Goal: Task Accomplishment & Management: Complete application form

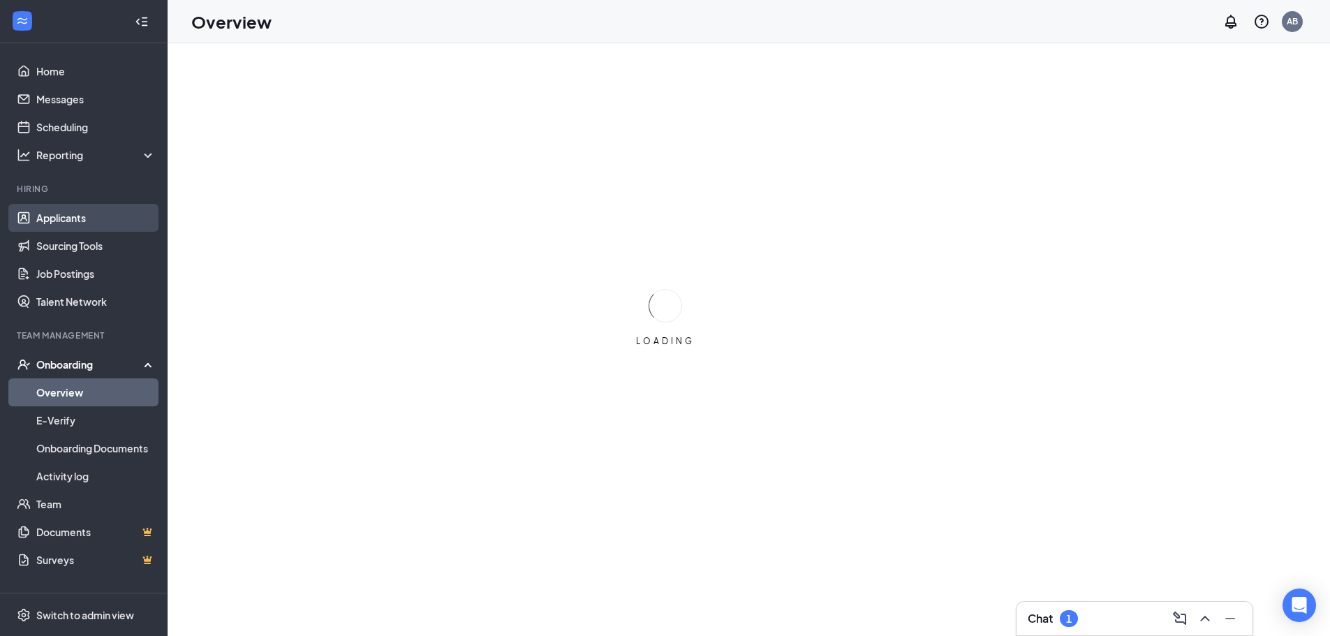
click at [58, 222] on link "Applicants" at bounding box center [95, 218] width 119 height 28
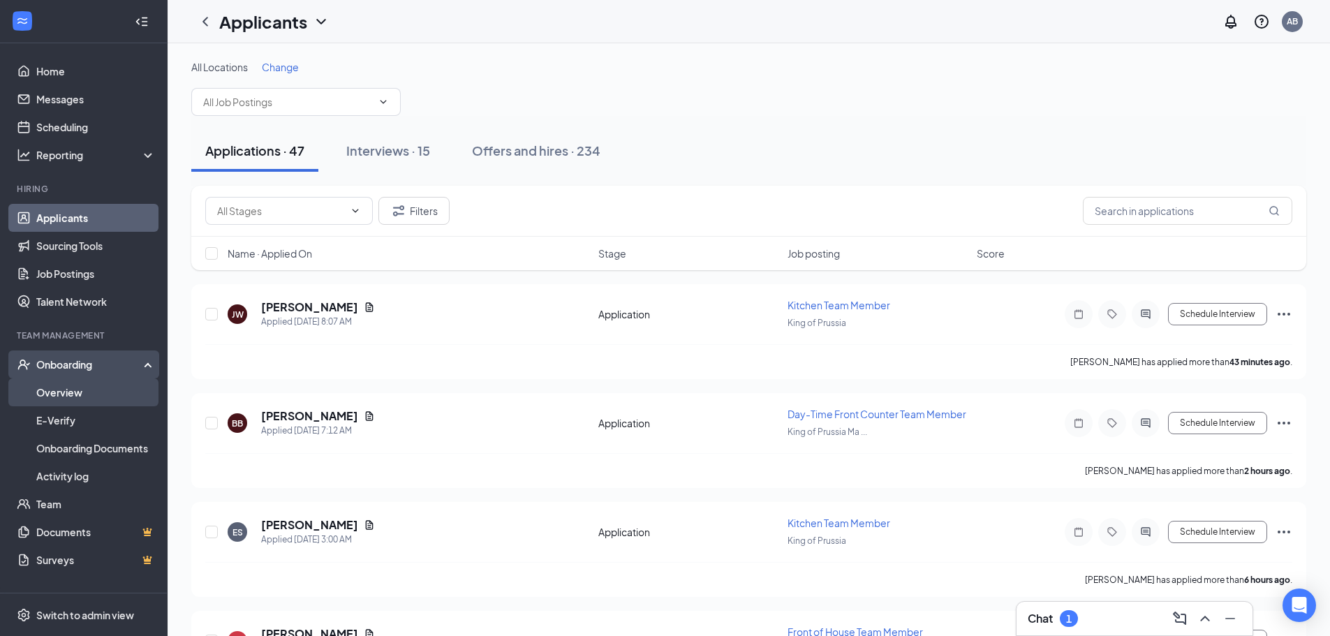
click at [124, 383] on link "Overview" at bounding box center [95, 392] width 119 height 28
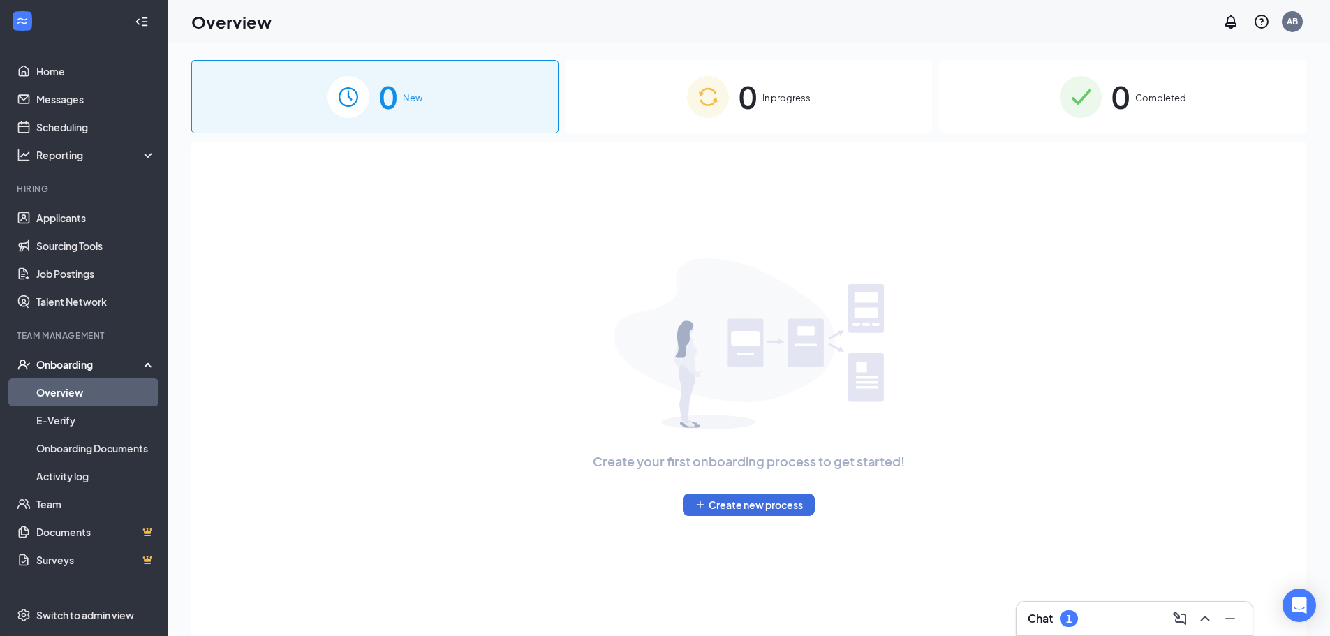
click at [789, 110] on div "0 In progress" at bounding box center [748, 96] width 367 height 73
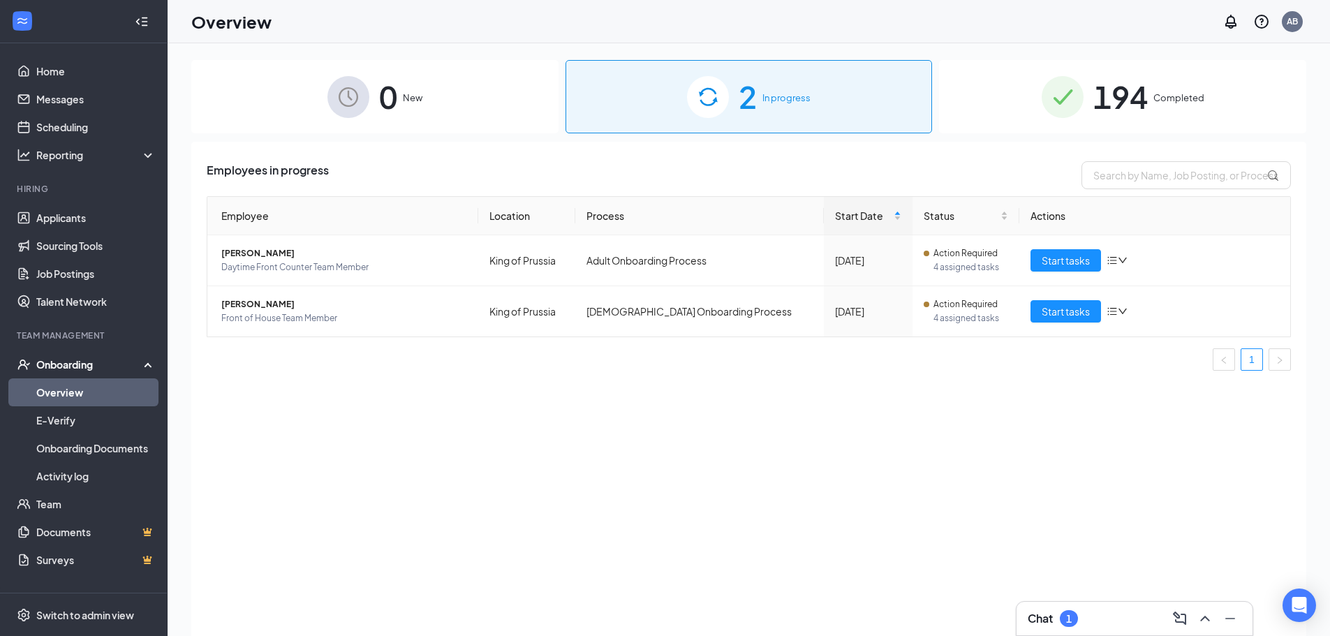
click at [408, 107] on div "0 New" at bounding box center [374, 96] width 367 height 73
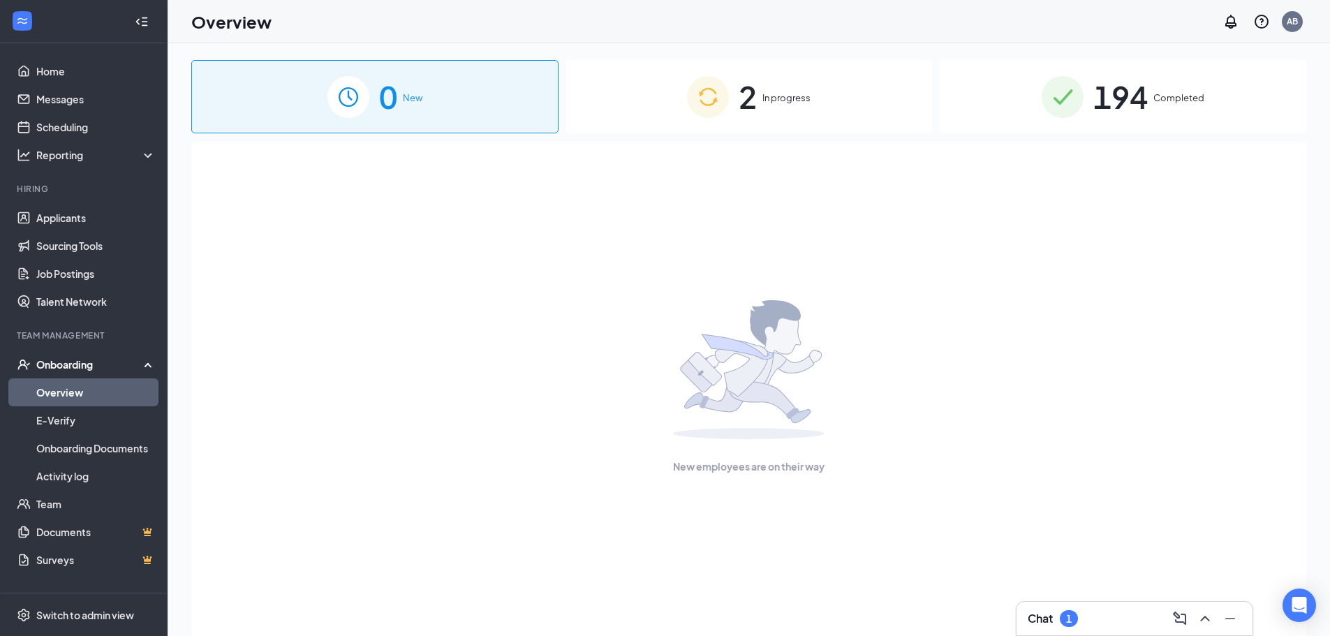
click at [766, 99] on span "In progress" at bounding box center [786, 98] width 48 height 14
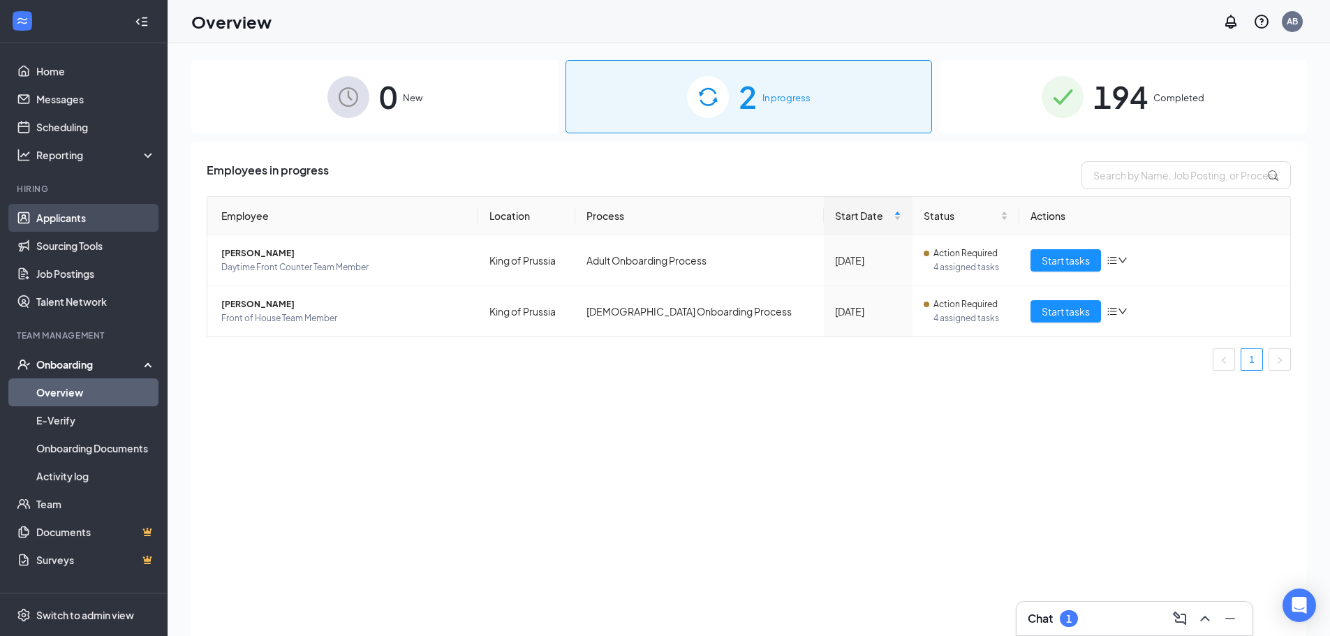
click at [93, 212] on link "Applicants" at bounding box center [95, 218] width 119 height 28
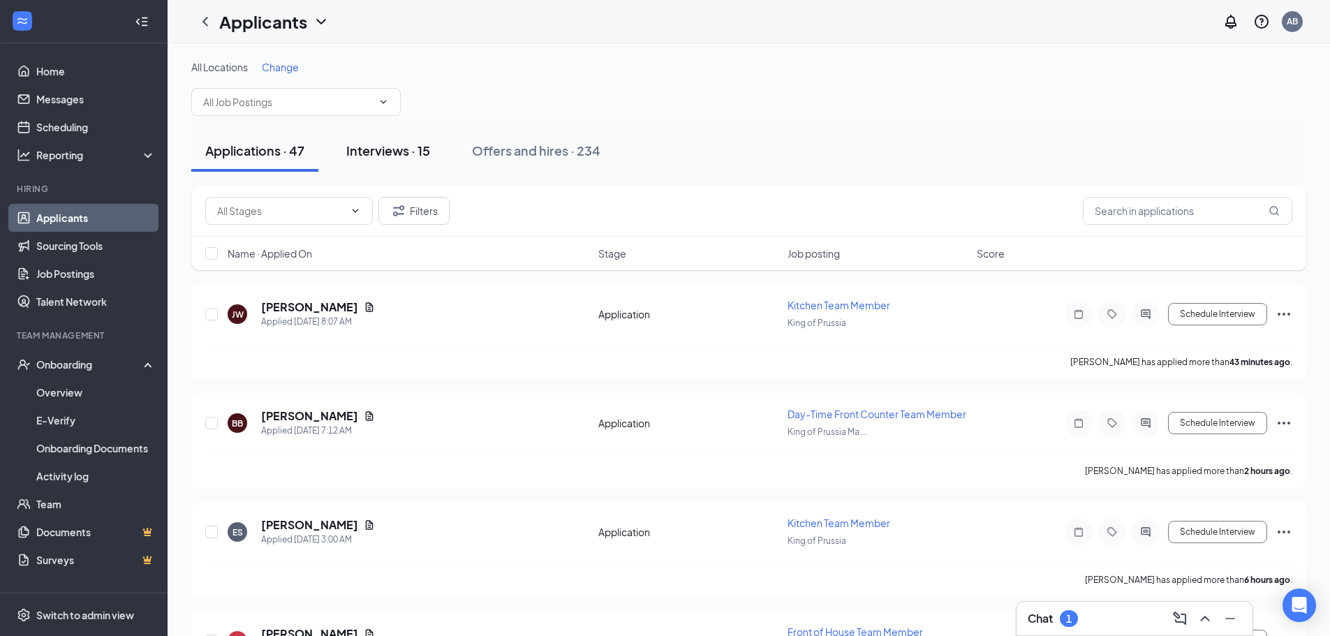
click at [391, 156] on div "Interviews · 15" at bounding box center [388, 150] width 84 height 17
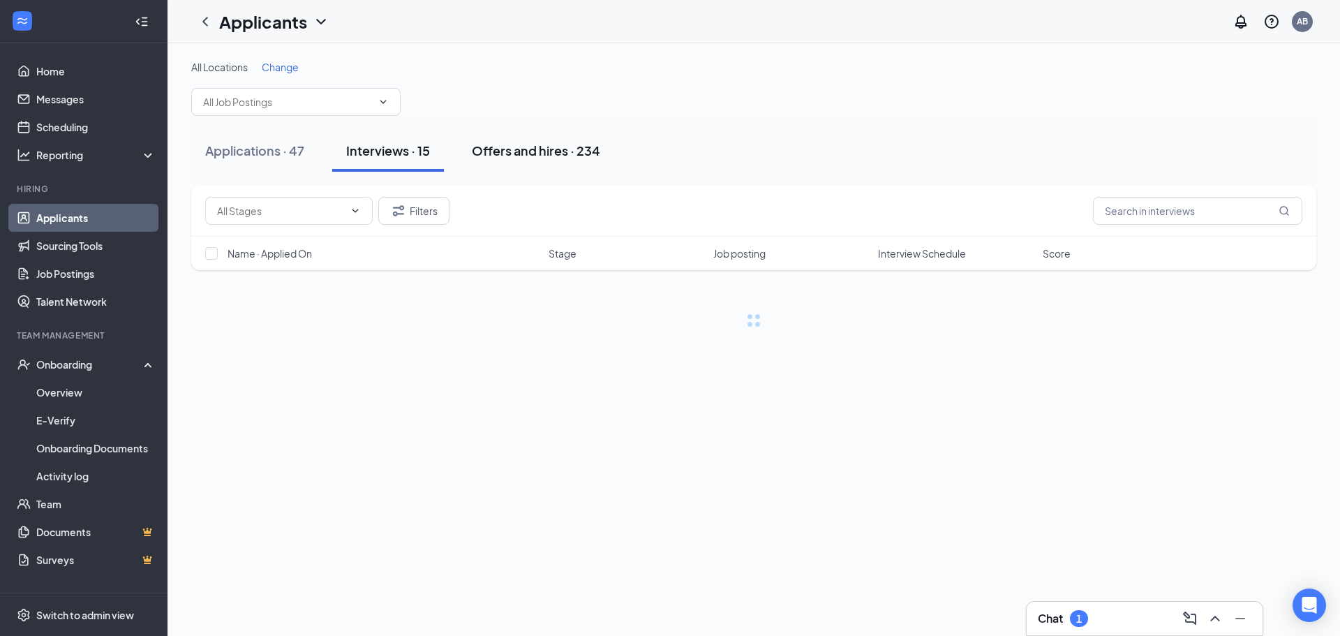
click at [560, 149] on div "Offers and hires · 234" at bounding box center [536, 150] width 128 height 17
click at [237, 161] on button "Applications · 47" at bounding box center [254, 151] width 127 height 42
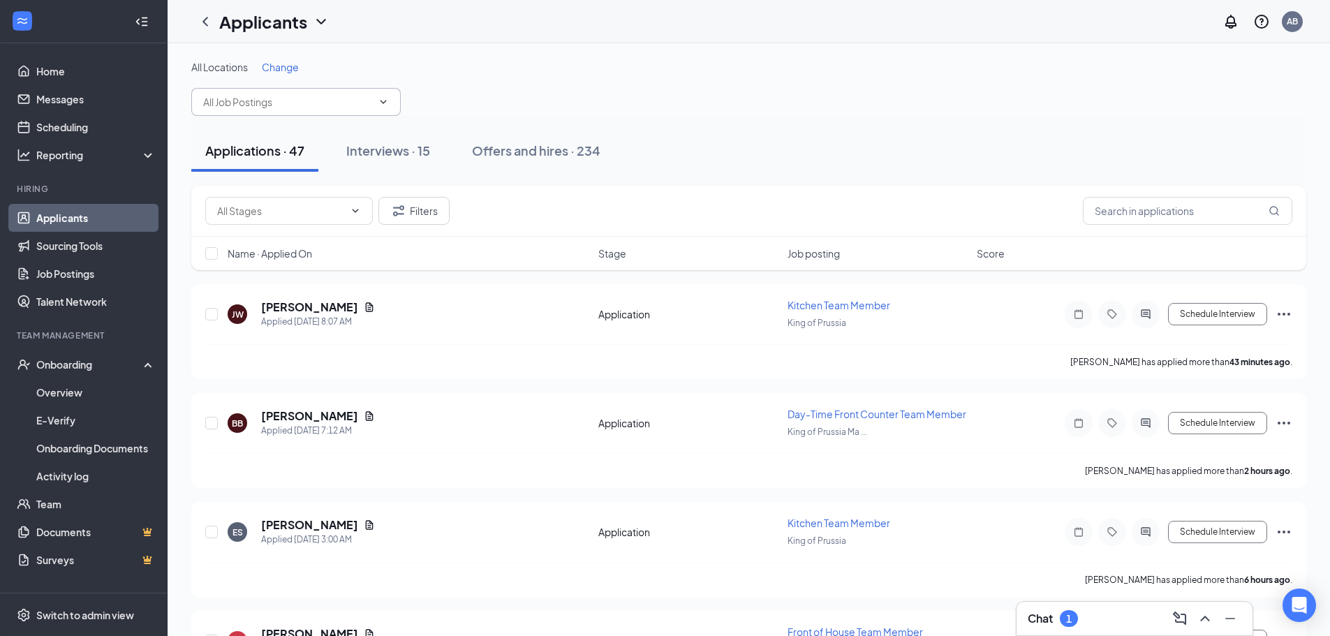
click at [376, 97] on span at bounding box center [295, 102] width 209 height 28
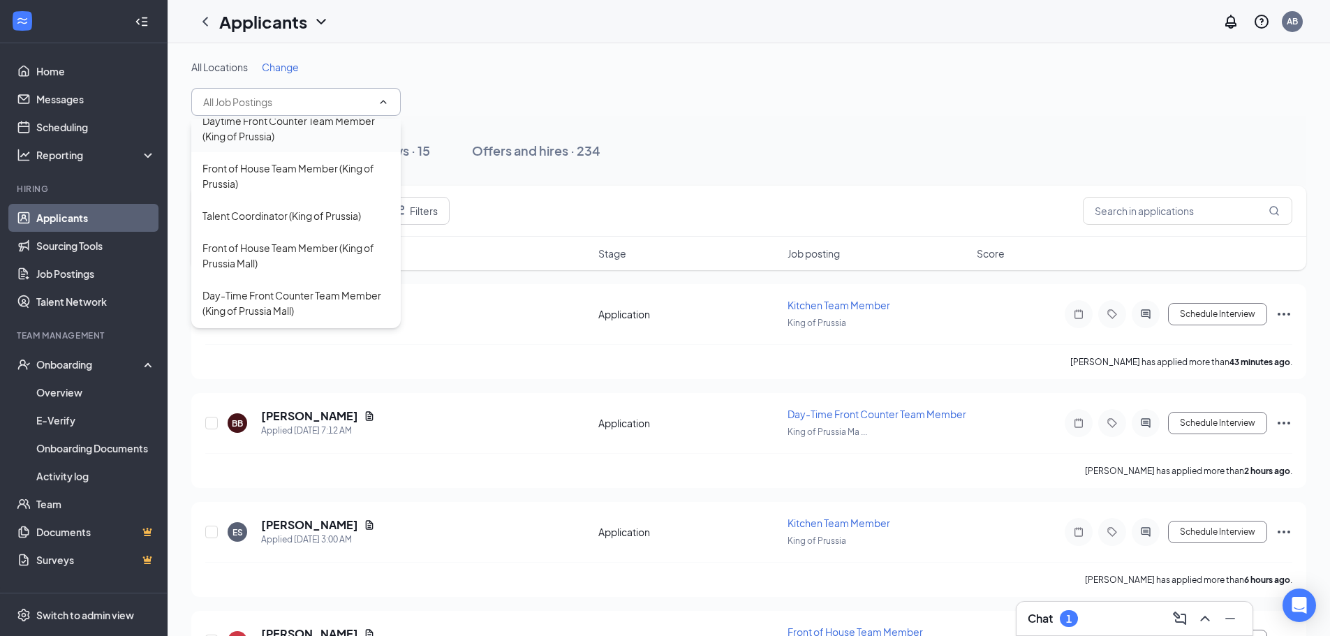
scroll to position [140, 0]
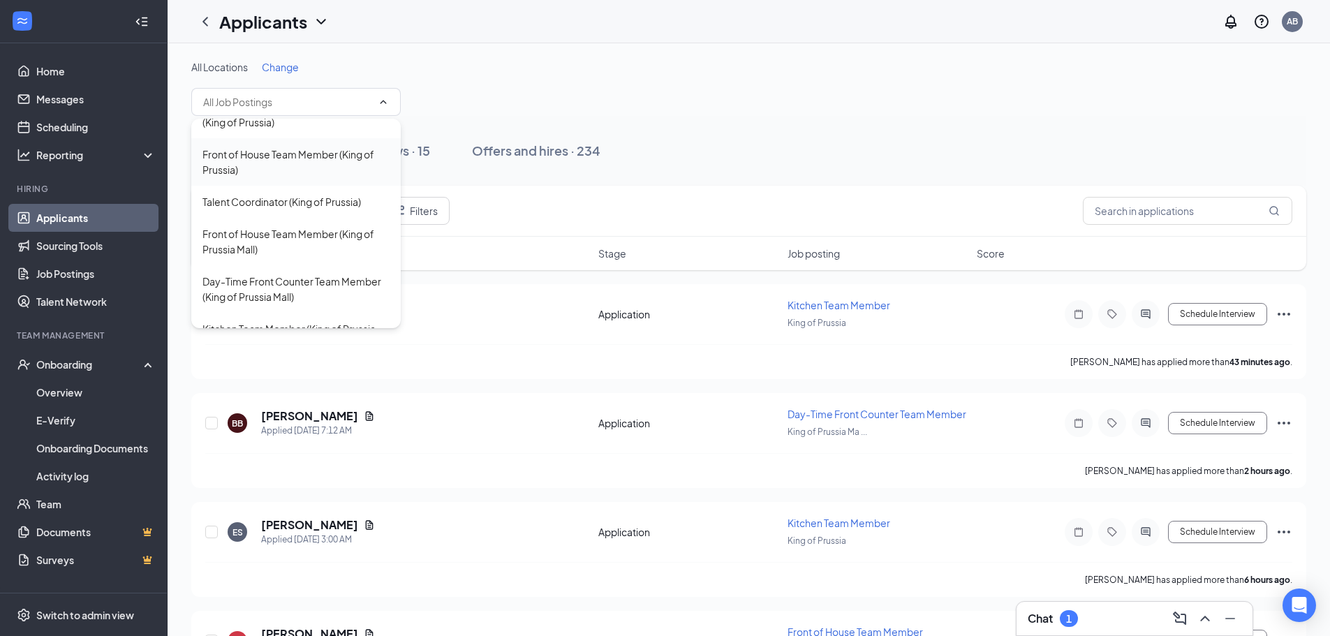
click at [311, 177] on div "Front of House Team Member (King of Prussia)" at bounding box center [295, 162] width 187 height 31
type input "Front of House Team Member (King of Prussia)"
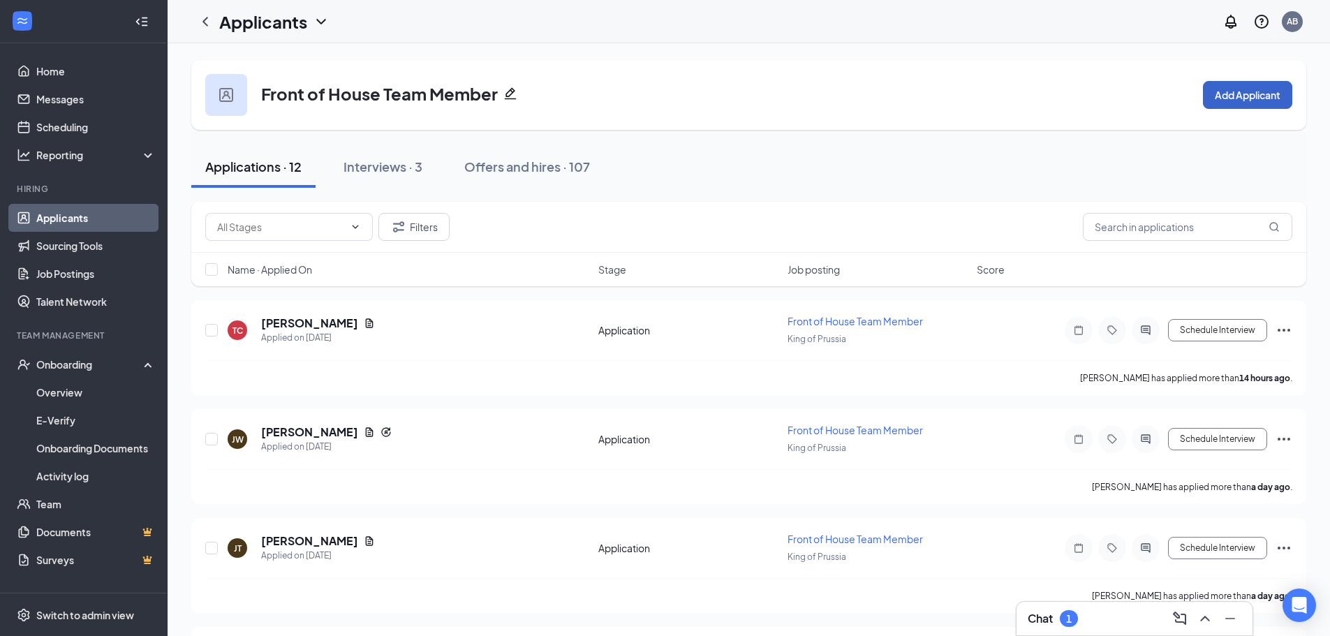
click at [1244, 98] on button "Add Applicant" at bounding box center [1247, 95] width 89 height 28
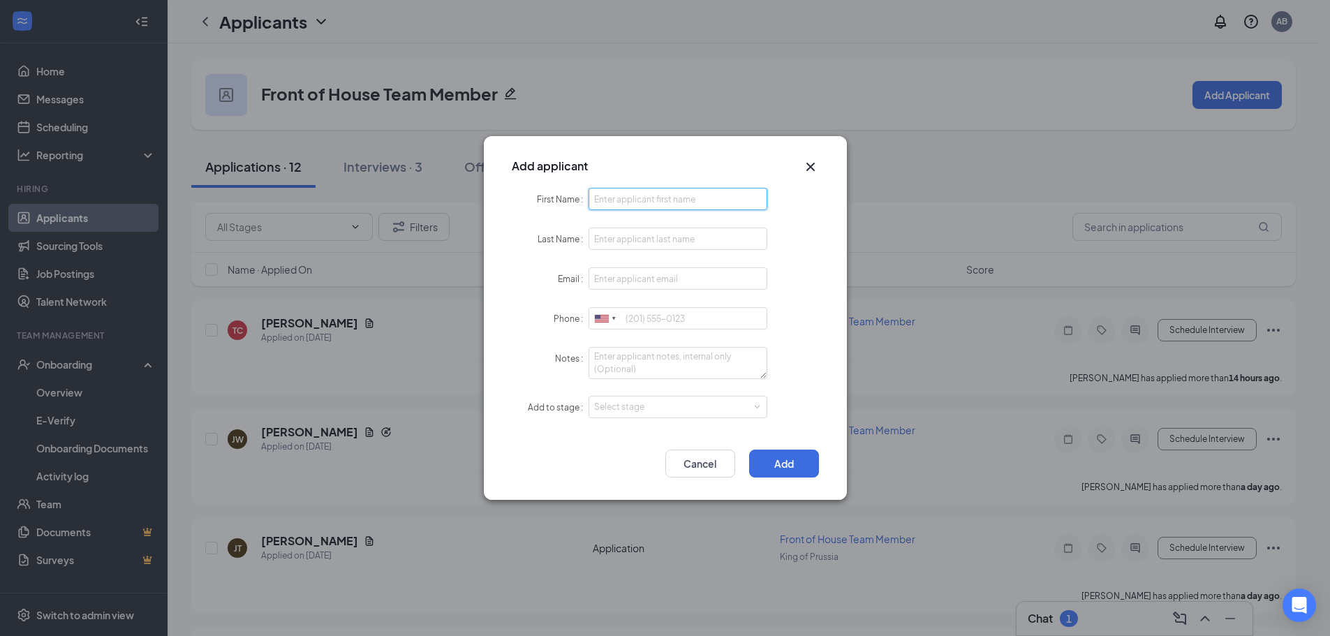
click at [603, 200] on input "First Name" at bounding box center [677, 199] width 179 height 22
type input "[PERSON_NAME]"
type input "[EMAIL_ADDRESS][DOMAIN_NAME]"
click at [690, 325] on input "Phone" at bounding box center [677, 318] width 179 height 22
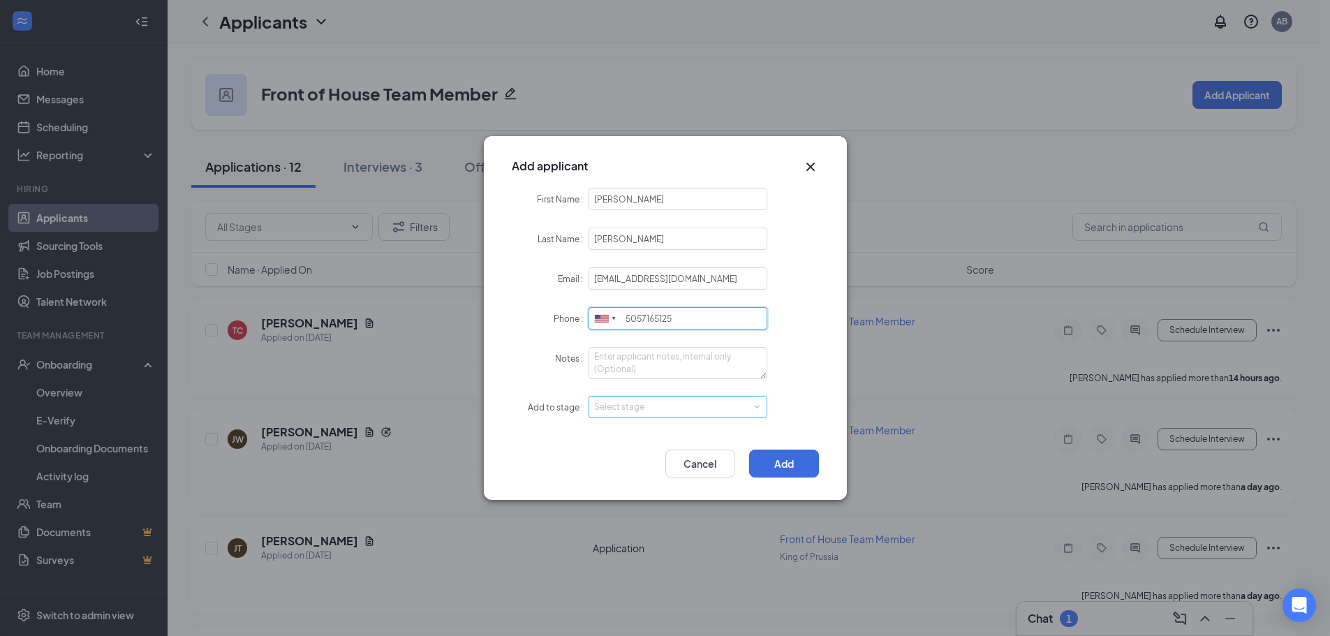
click at [648, 412] on div "Select stage" at bounding box center [675, 407] width 162 height 14
type input "5057165125"
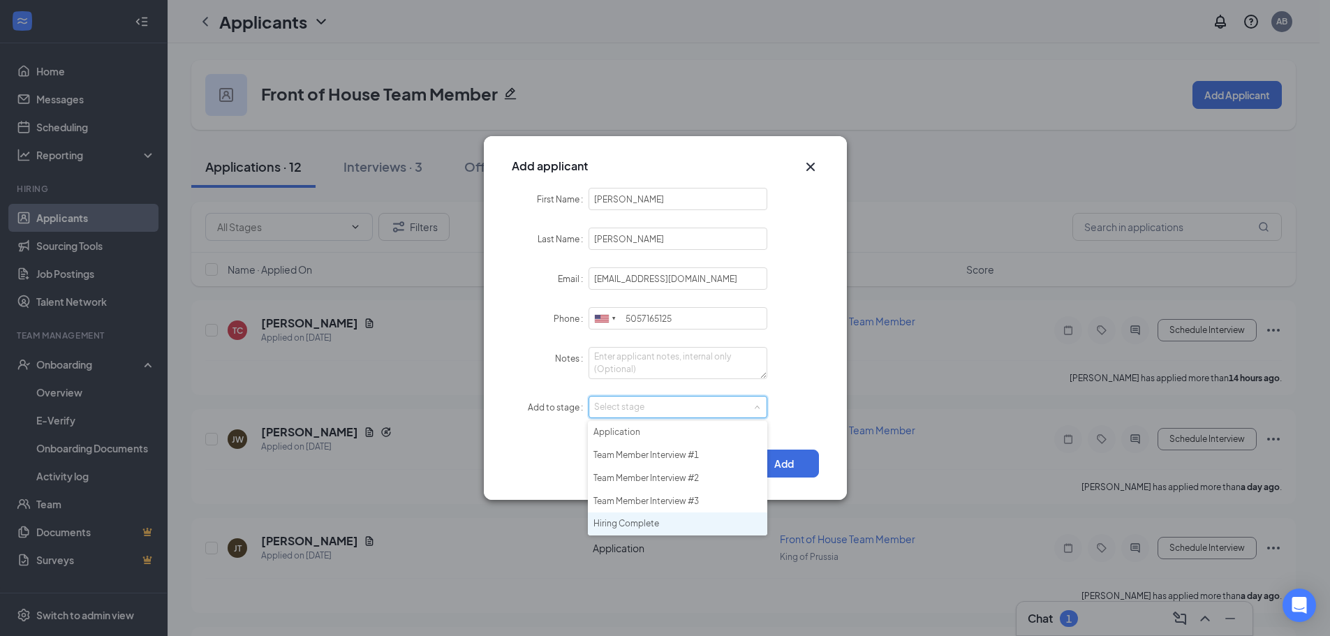
click at [651, 526] on li "Hiring Complete" at bounding box center [677, 523] width 179 height 23
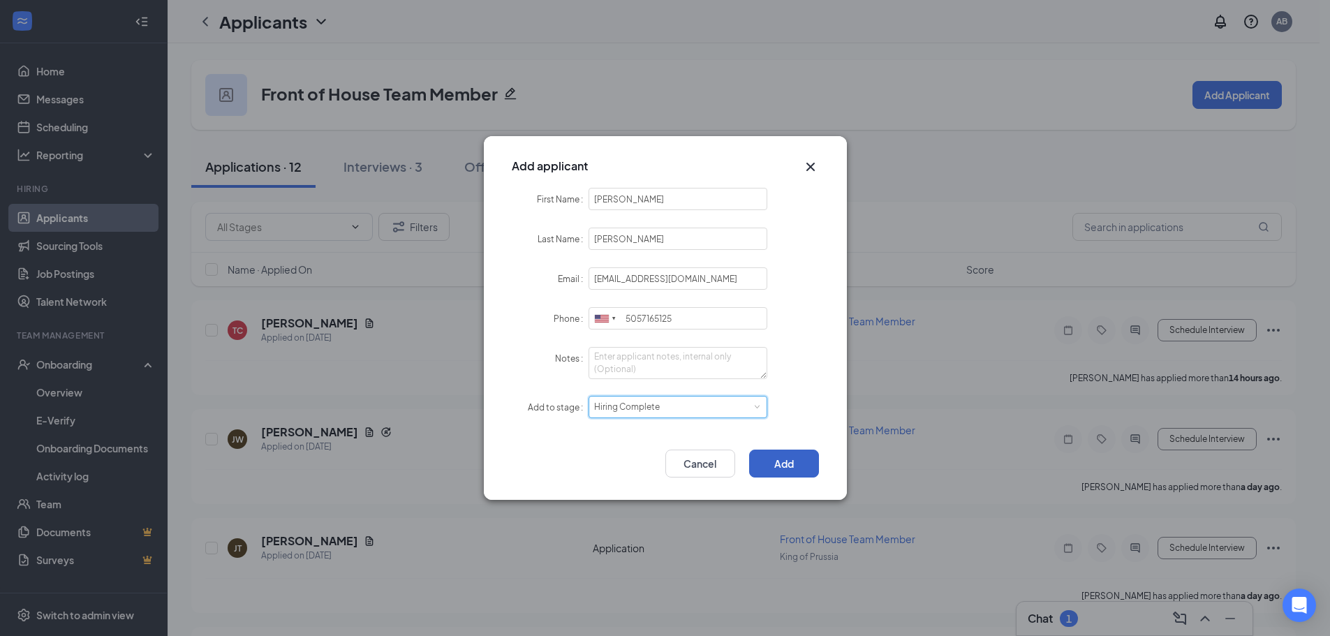
click at [783, 466] on button "Add" at bounding box center [784, 464] width 70 height 28
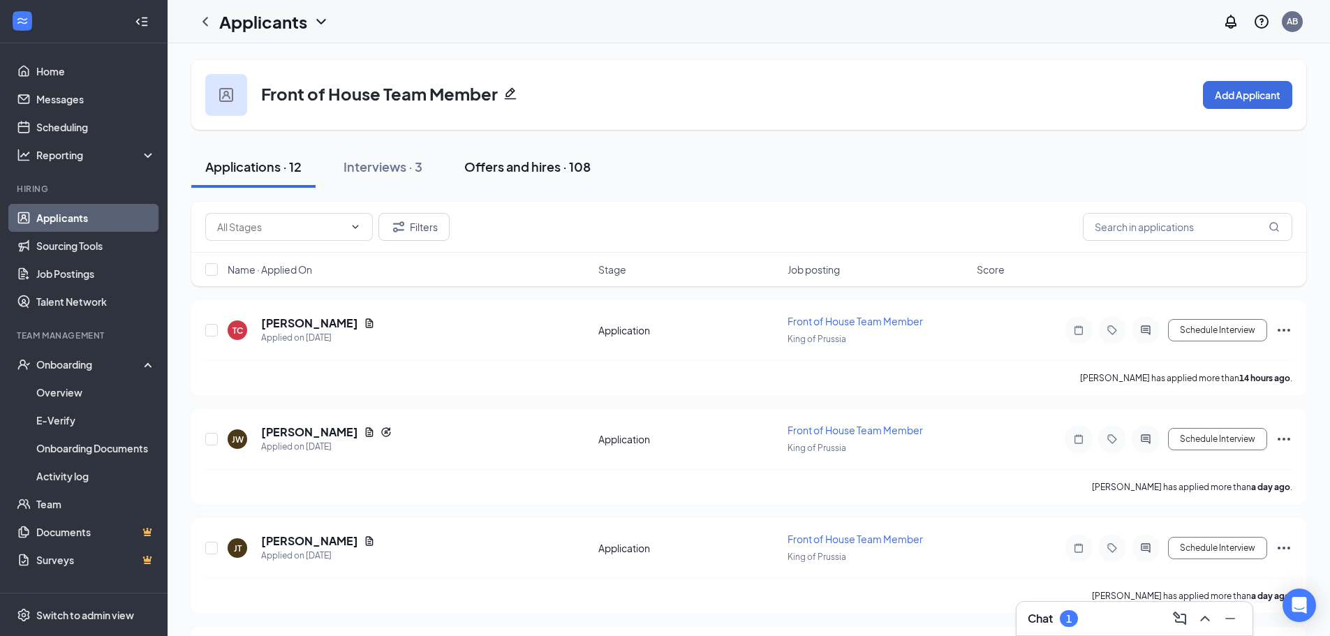
click at [536, 161] on div "Offers and hires · 108" at bounding box center [527, 166] width 126 height 17
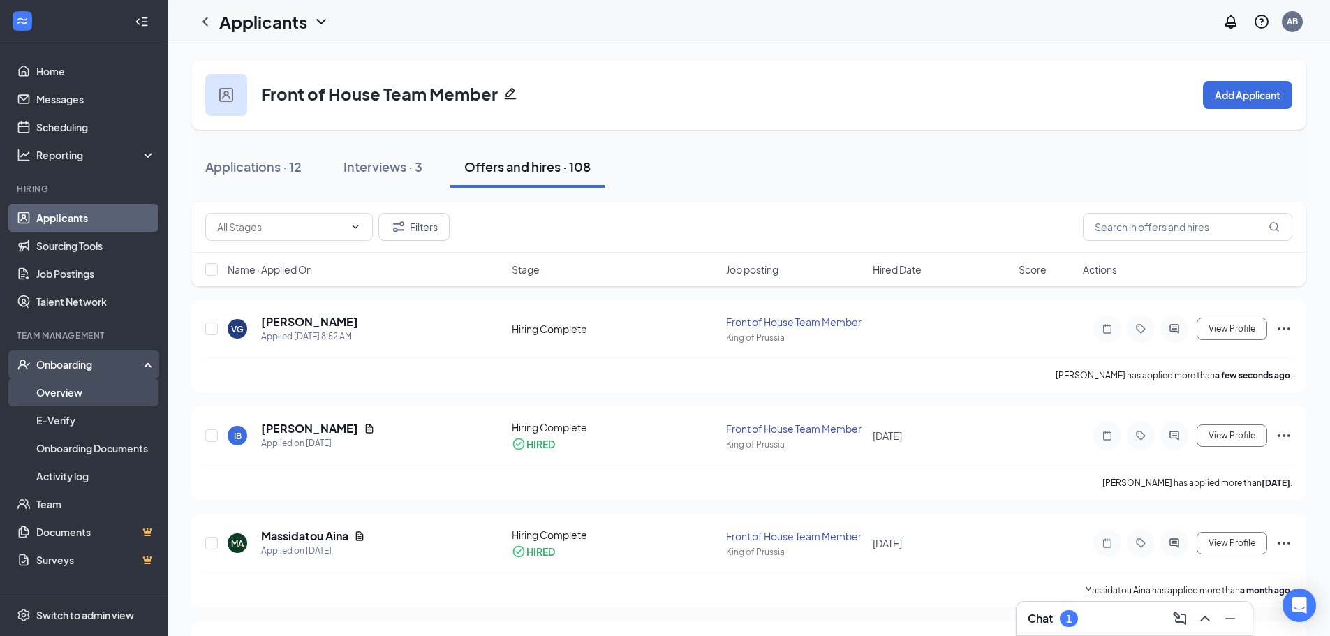
click at [108, 388] on link "Overview" at bounding box center [95, 392] width 119 height 28
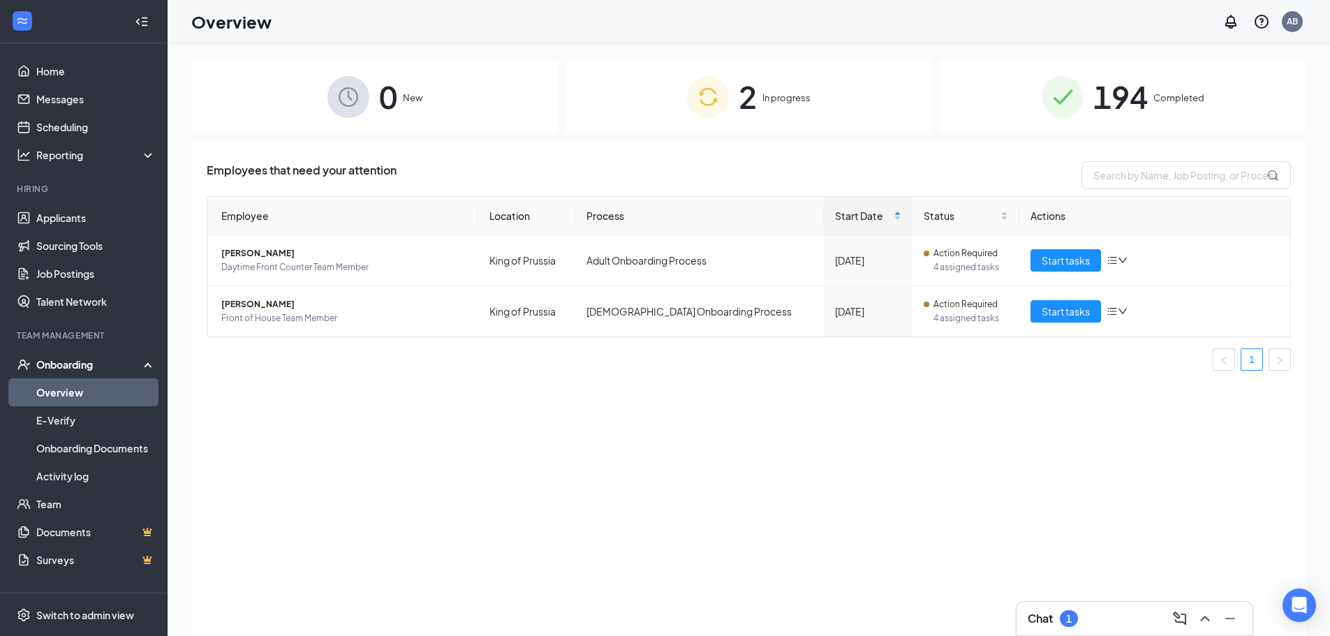
click at [429, 110] on div "0 New" at bounding box center [374, 96] width 367 height 73
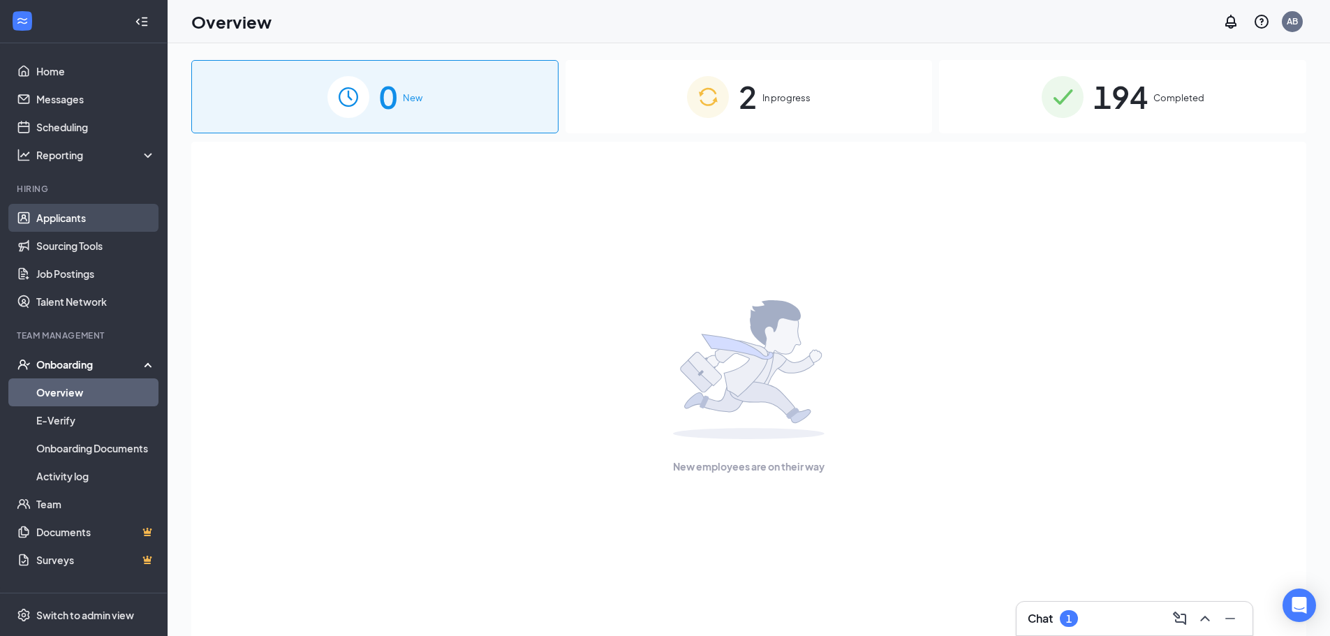
click at [104, 217] on link "Applicants" at bounding box center [95, 218] width 119 height 28
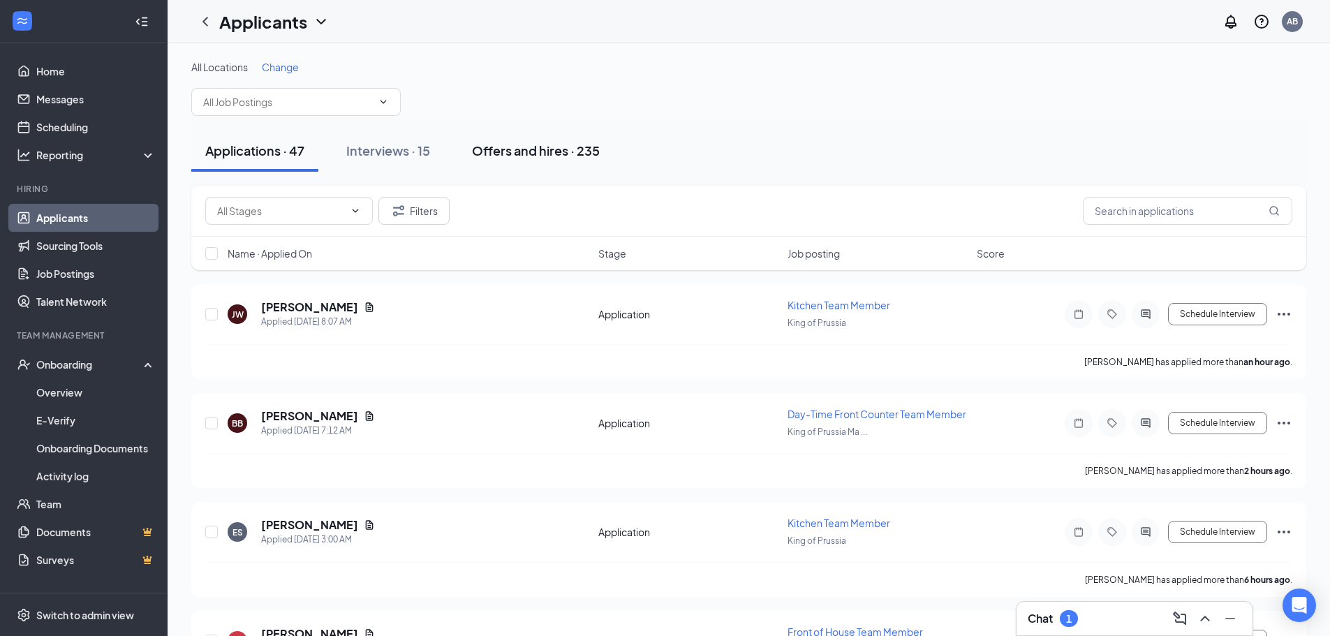
click at [540, 150] on div "Offers and hires · 235" at bounding box center [536, 150] width 128 height 17
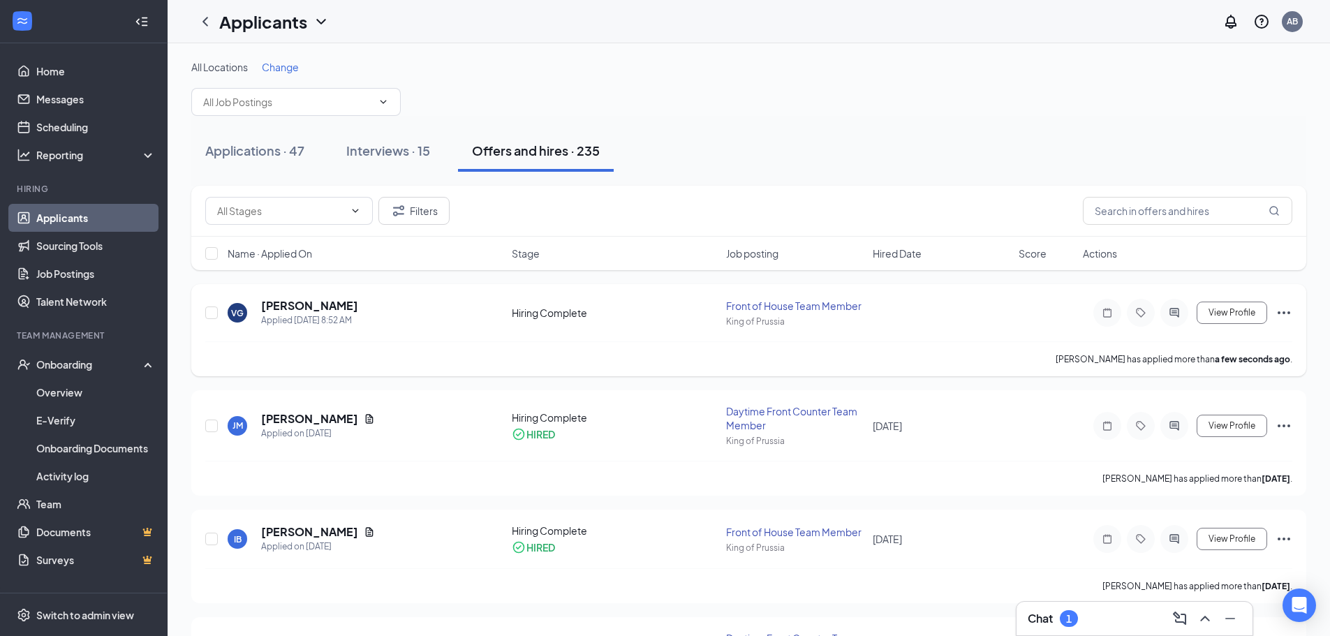
click at [1283, 312] on icon "Ellipses" at bounding box center [1283, 312] width 13 height 3
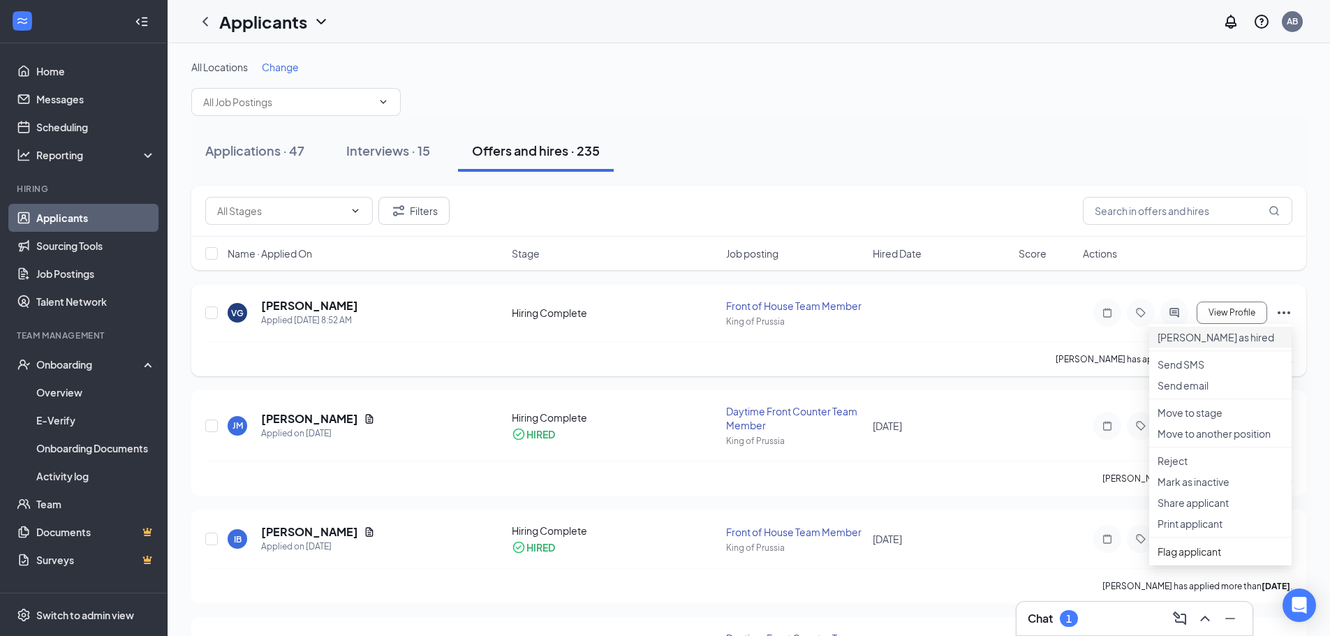
click at [1232, 343] on p "[PERSON_NAME] as hired" at bounding box center [1220, 337] width 126 height 14
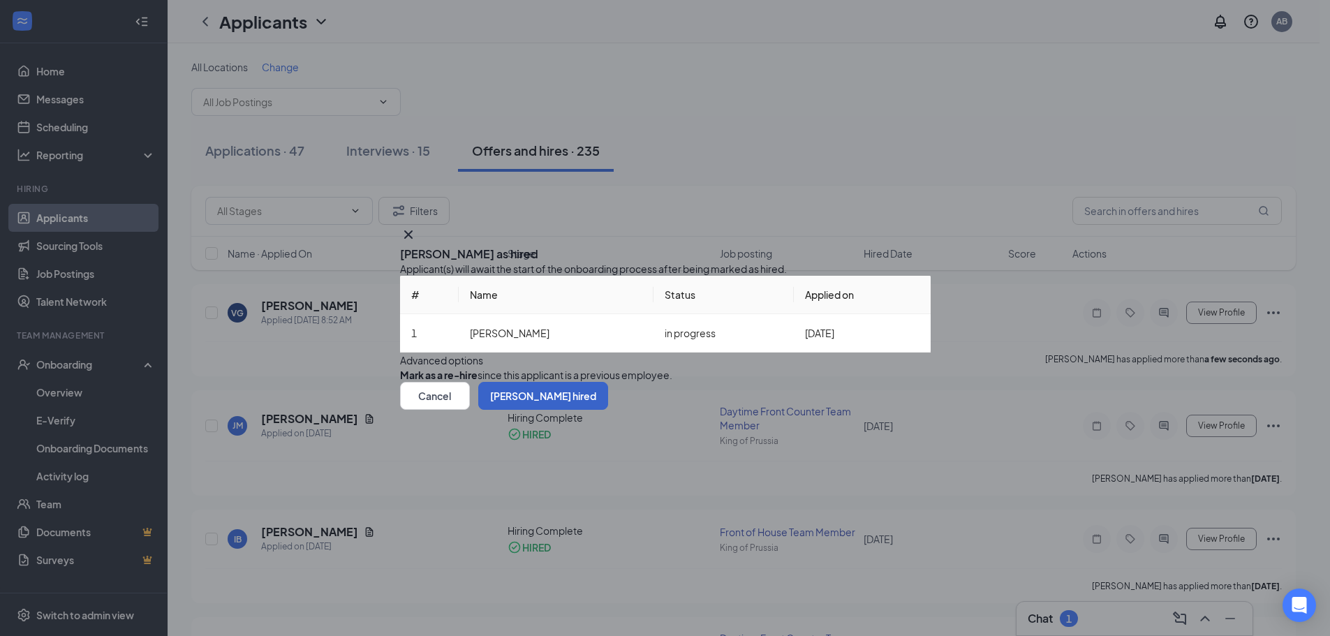
click at [608, 410] on button "[PERSON_NAME] hired" at bounding box center [543, 396] width 130 height 28
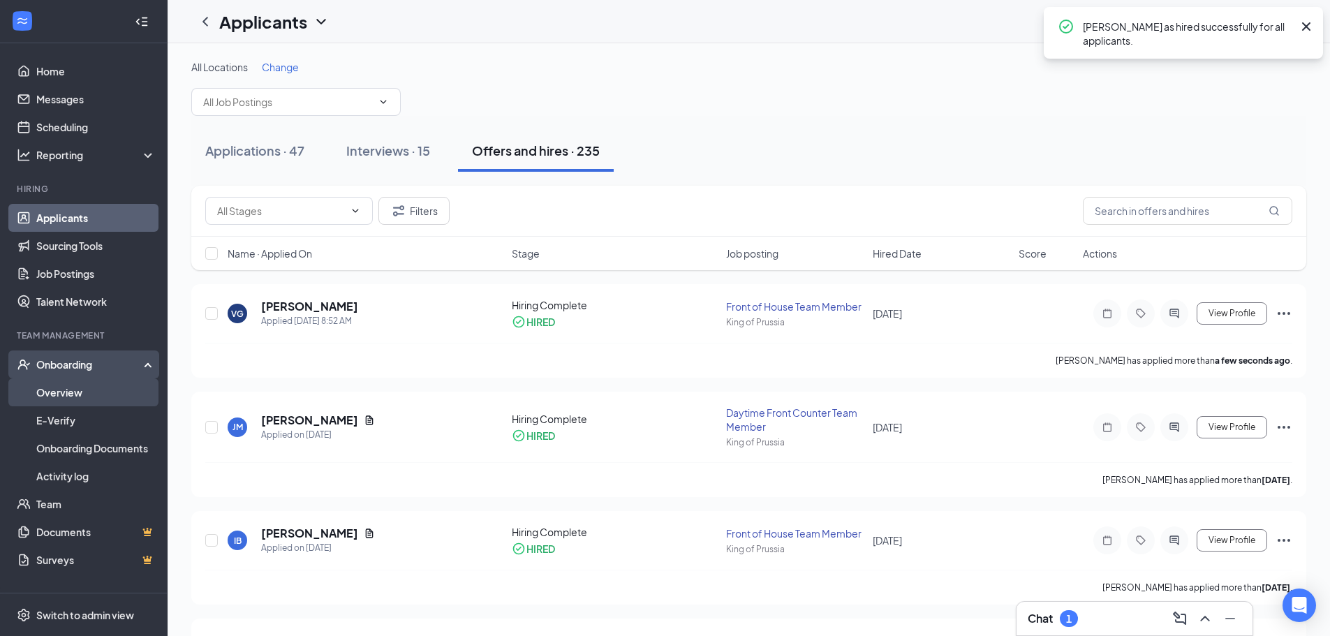
click at [101, 390] on link "Overview" at bounding box center [95, 392] width 119 height 28
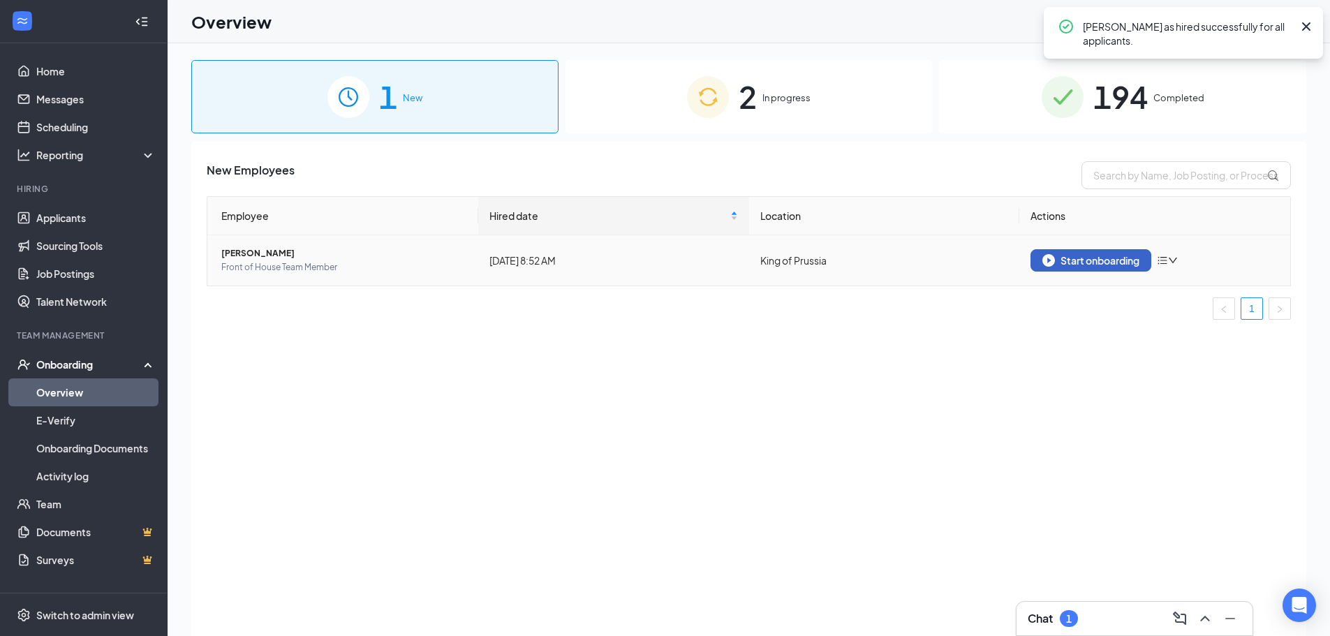
click at [1050, 263] on img "button" at bounding box center [1048, 260] width 13 height 13
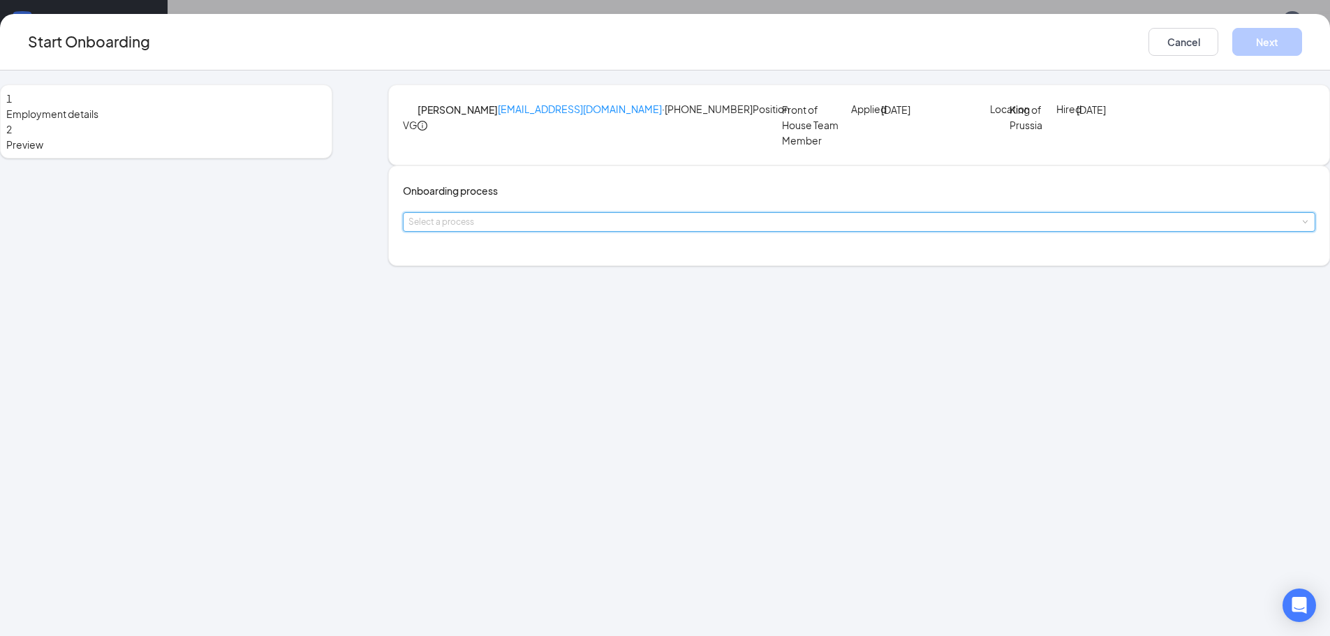
click at [540, 231] on div "Select a process" at bounding box center [858, 222] width 901 height 18
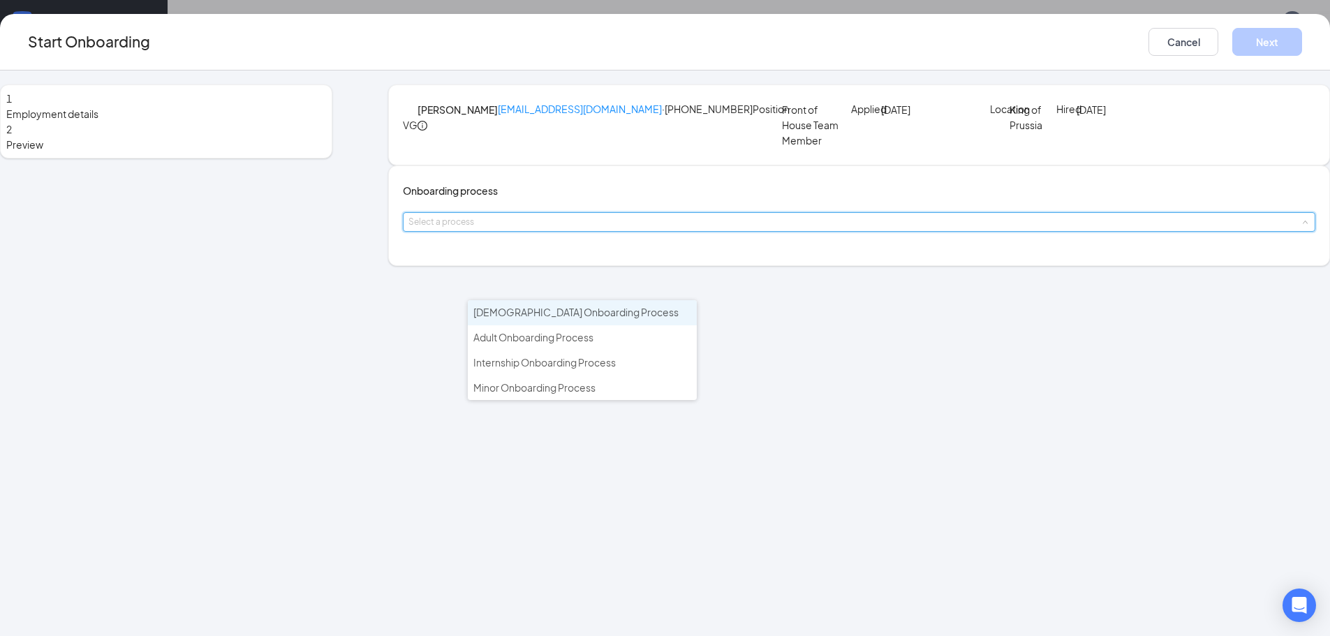
click at [536, 317] on span "[DEMOGRAPHIC_DATA] Onboarding Process" at bounding box center [575, 312] width 205 height 13
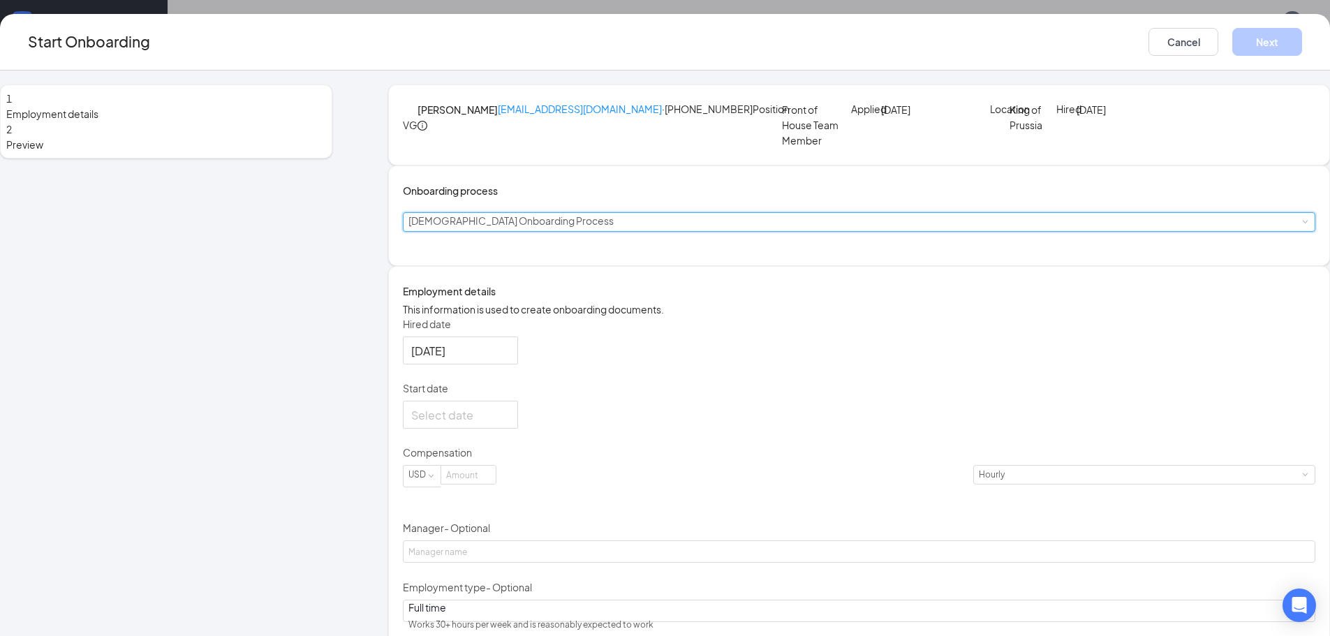
click at [547, 231] on div "[DEMOGRAPHIC_DATA] Onboarding Process" at bounding box center [515, 222] width 215 height 18
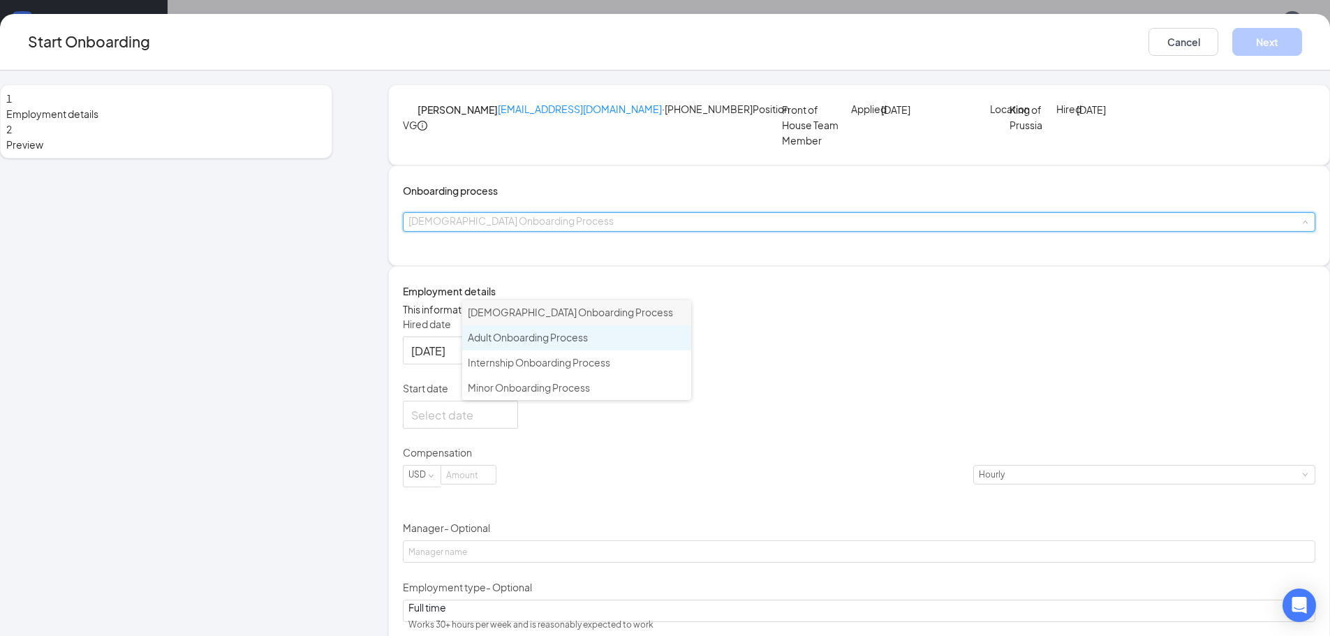
click at [549, 338] on span "Adult Onboarding Process" at bounding box center [528, 337] width 120 height 13
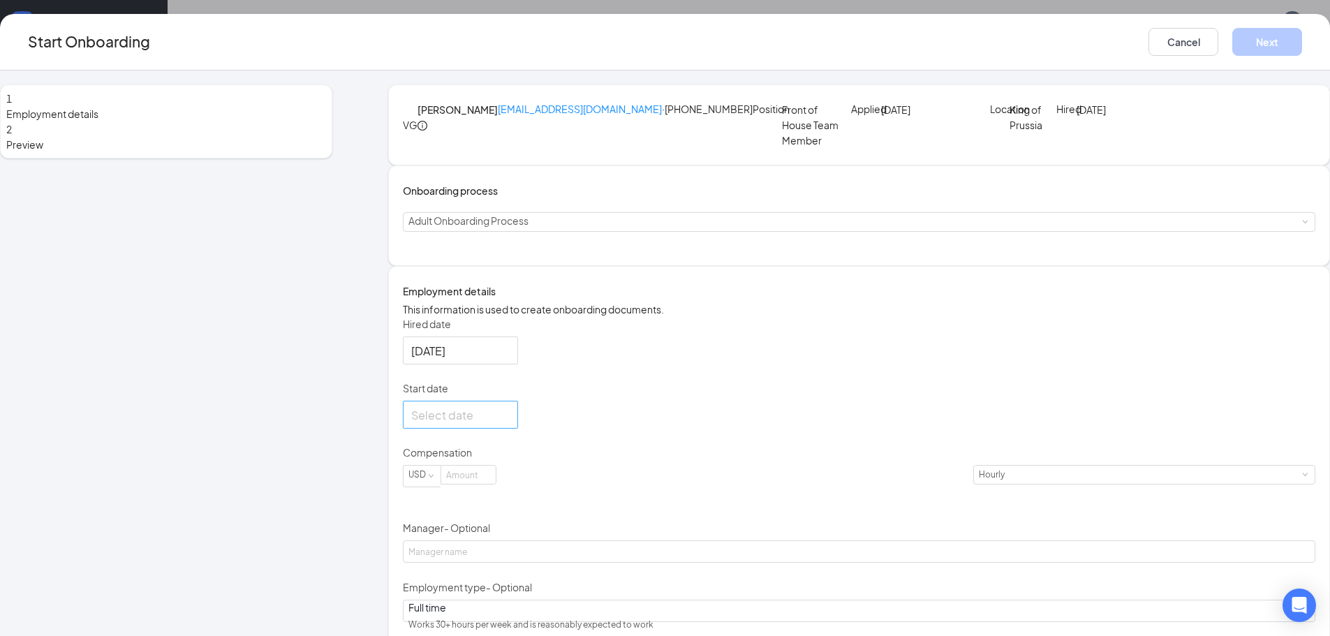
click at [510, 424] on div at bounding box center [460, 414] width 98 height 17
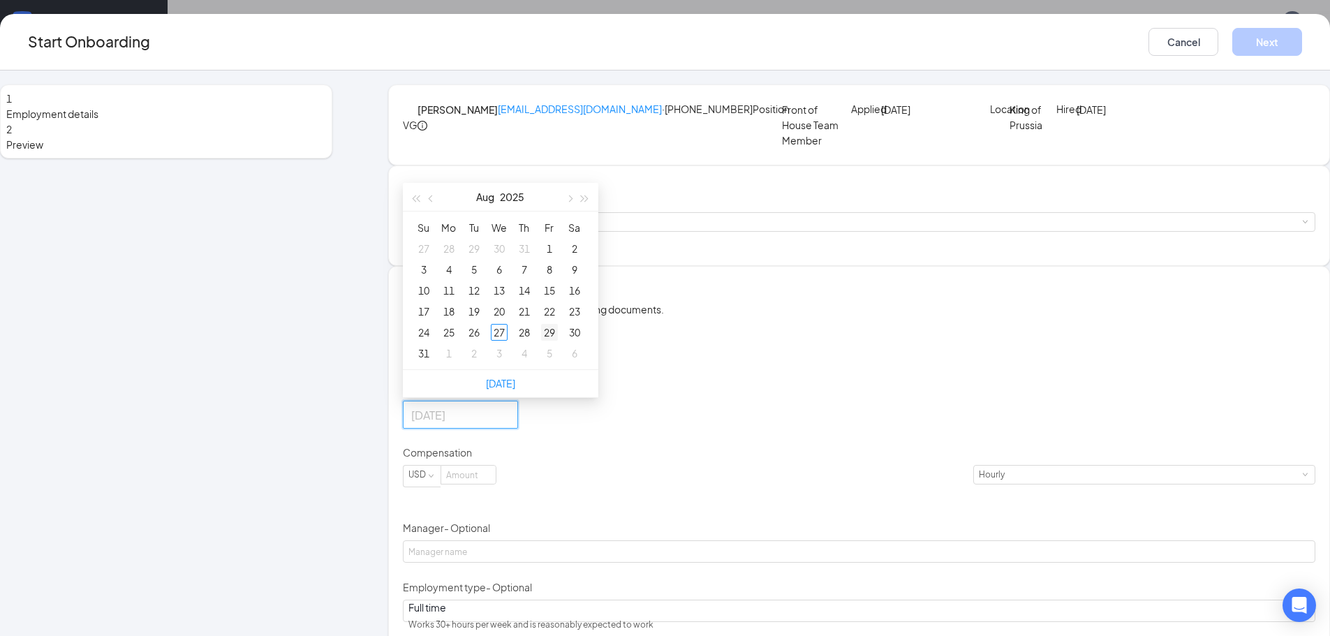
type input "[DATE]"
click at [558, 341] on div "29" at bounding box center [549, 332] width 17 height 17
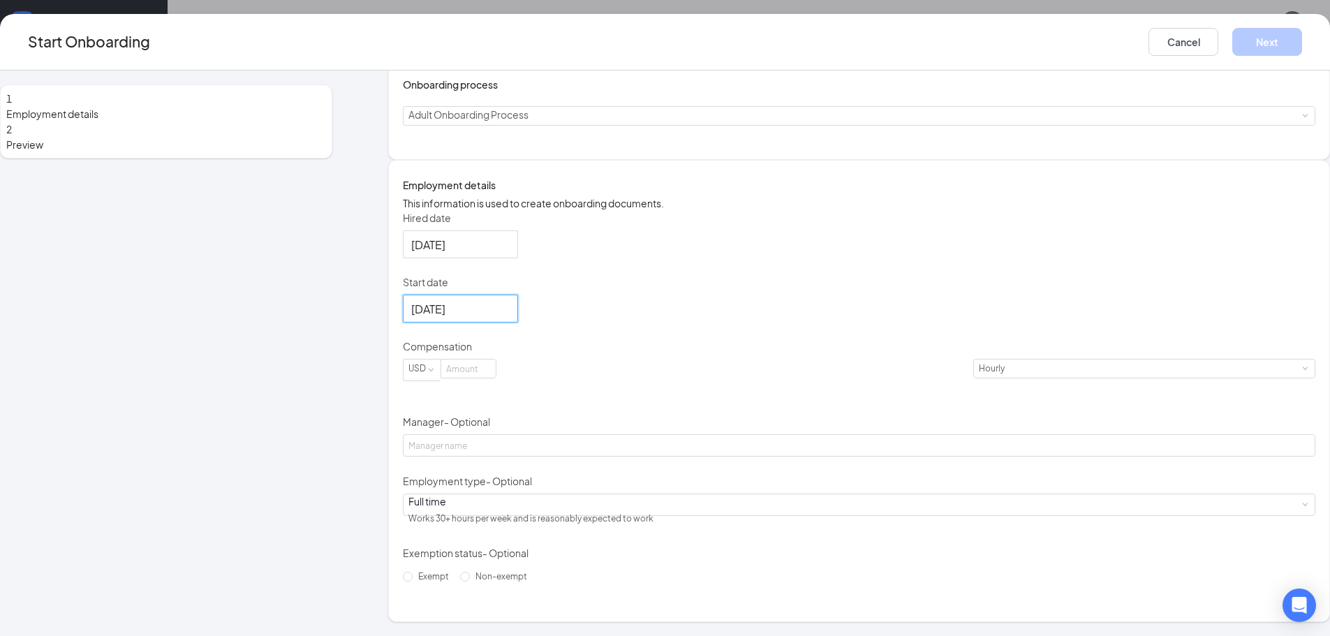
scroll to position [183, 0]
click at [496, 376] on input at bounding box center [468, 368] width 54 height 18
type input "16"
click at [497, 581] on span "Non-exempt" at bounding box center [501, 576] width 63 height 10
click at [470, 581] on input "Non-exempt" at bounding box center [465, 577] width 10 height 10
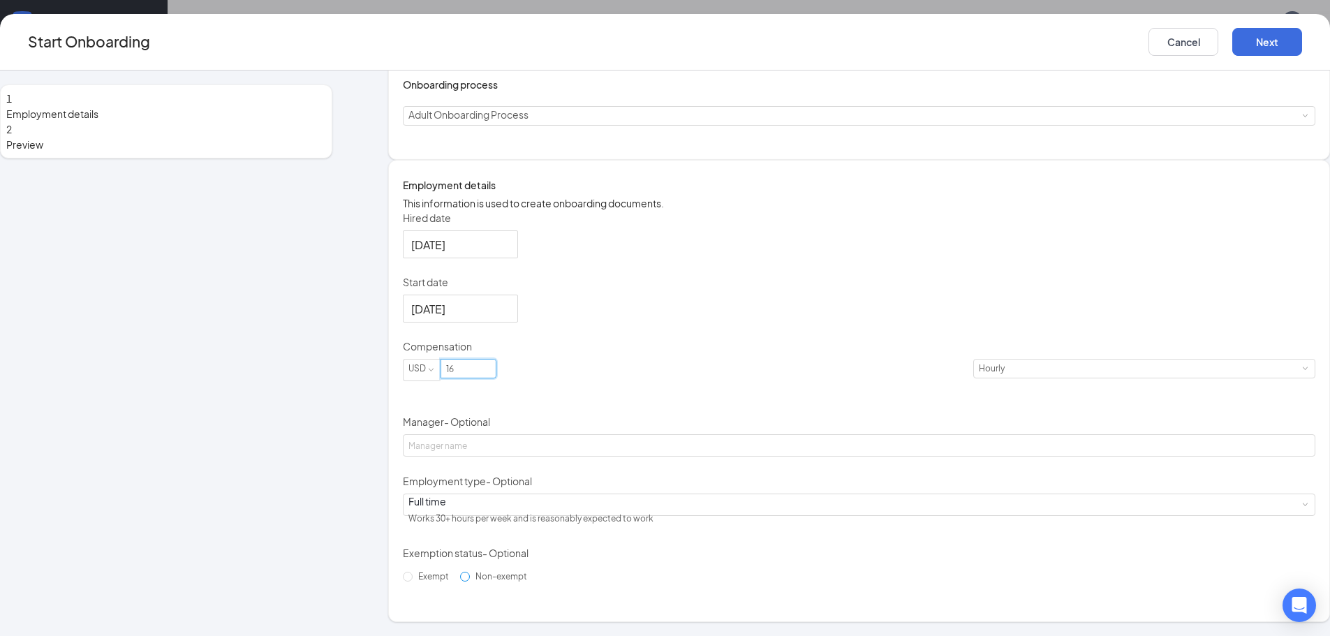
radio input "true"
click at [1232, 36] on button "Next" at bounding box center [1267, 42] width 70 height 28
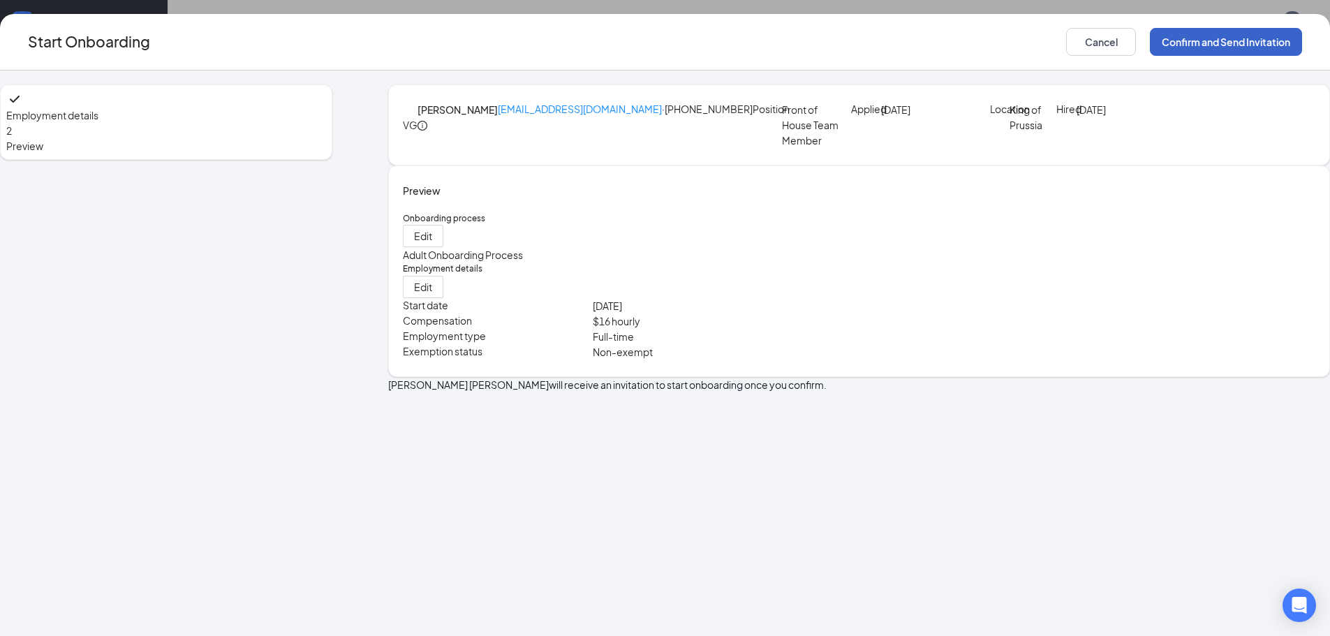
click at [1150, 45] on button "Confirm and Send Invitation" at bounding box center [1226, 42] width 152 height 28
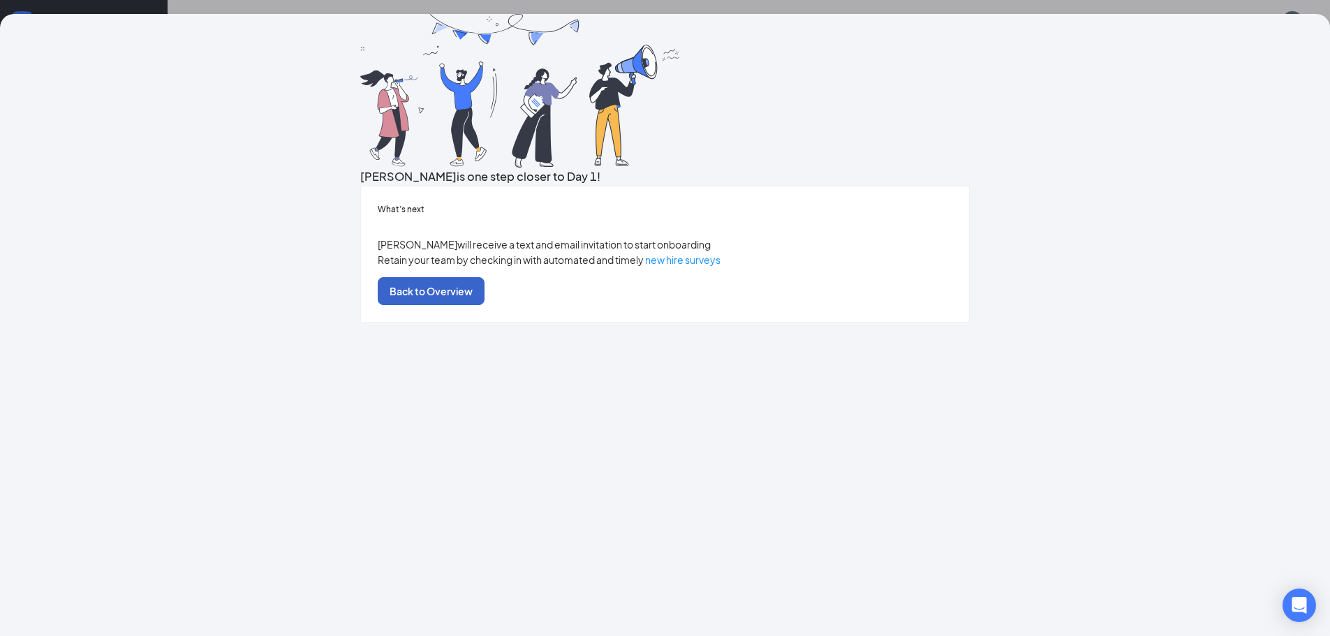
click at [484, 305] on button "Back to Overview" at bounding box center [431, 291] width 107 height 28
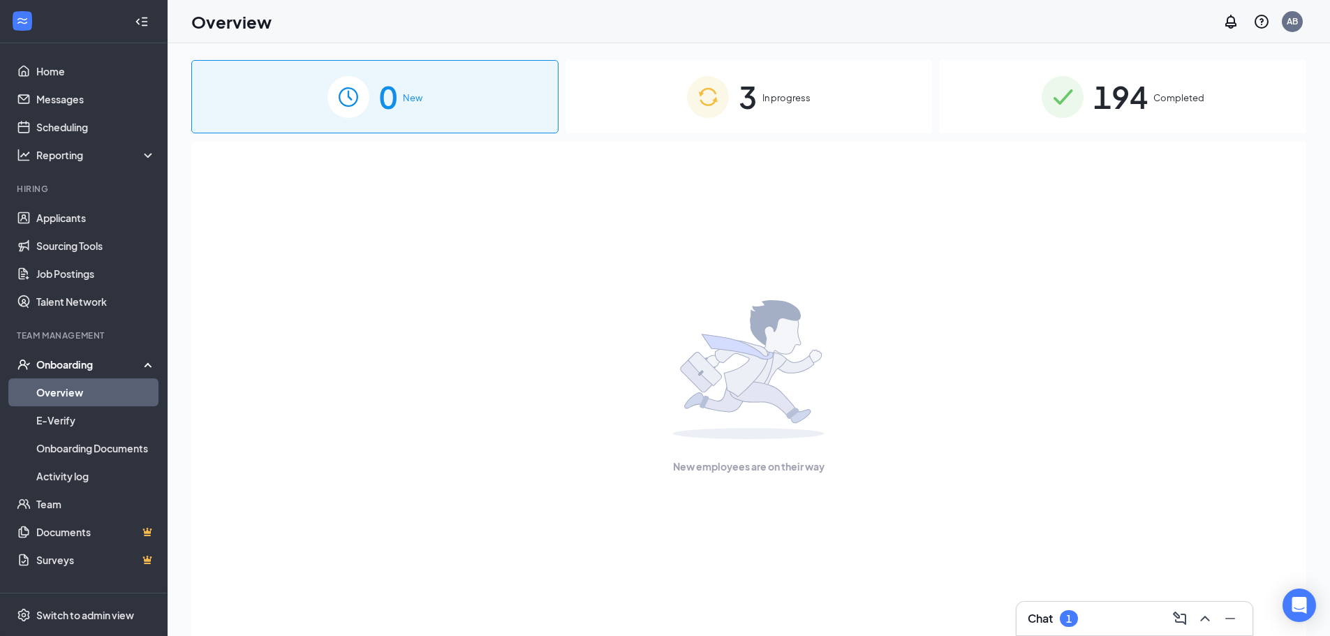
click at [741, 73] on span "3" at bounding box center [747, 97] width 18 height 48
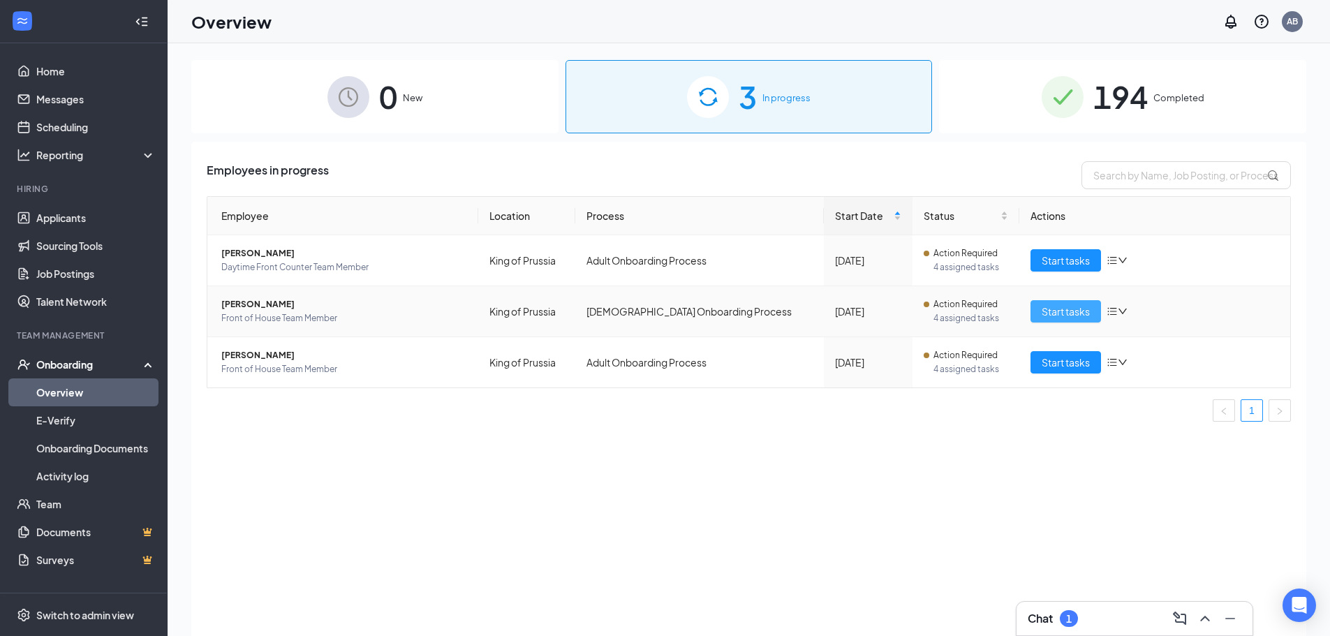
click at [1071, 304] on span "Start tasks" at bounding box center [1065, 311] width 48 height 15
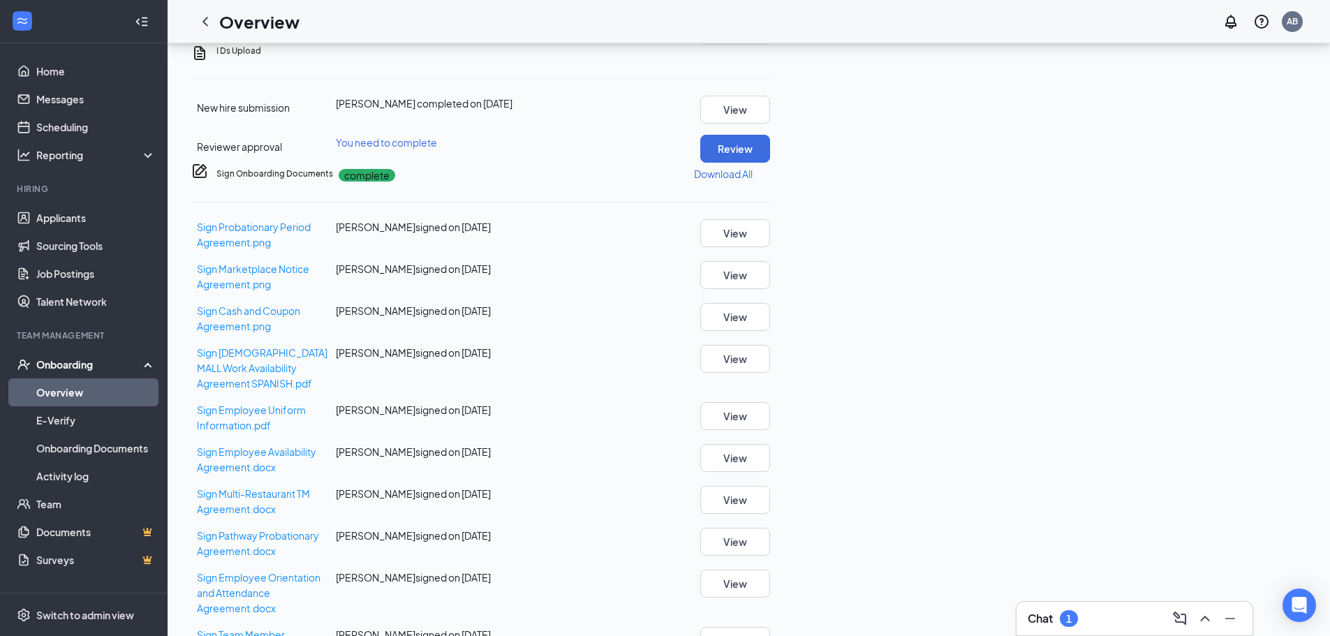
scroll to position [143, 0]
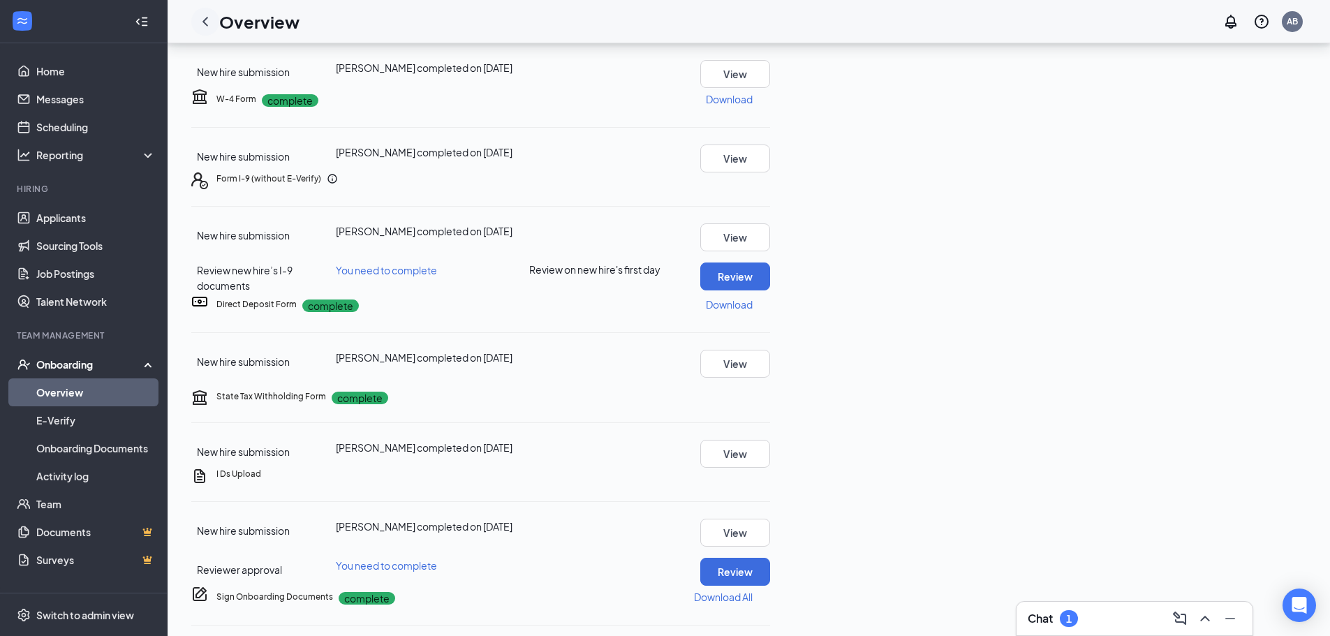
click at [198, 31] on div at bounding box center [205, 22] width 28 height 28
click at [208, 21] on icon "ChevronLeft" at bounding box center [205, 21] width 17 height 17
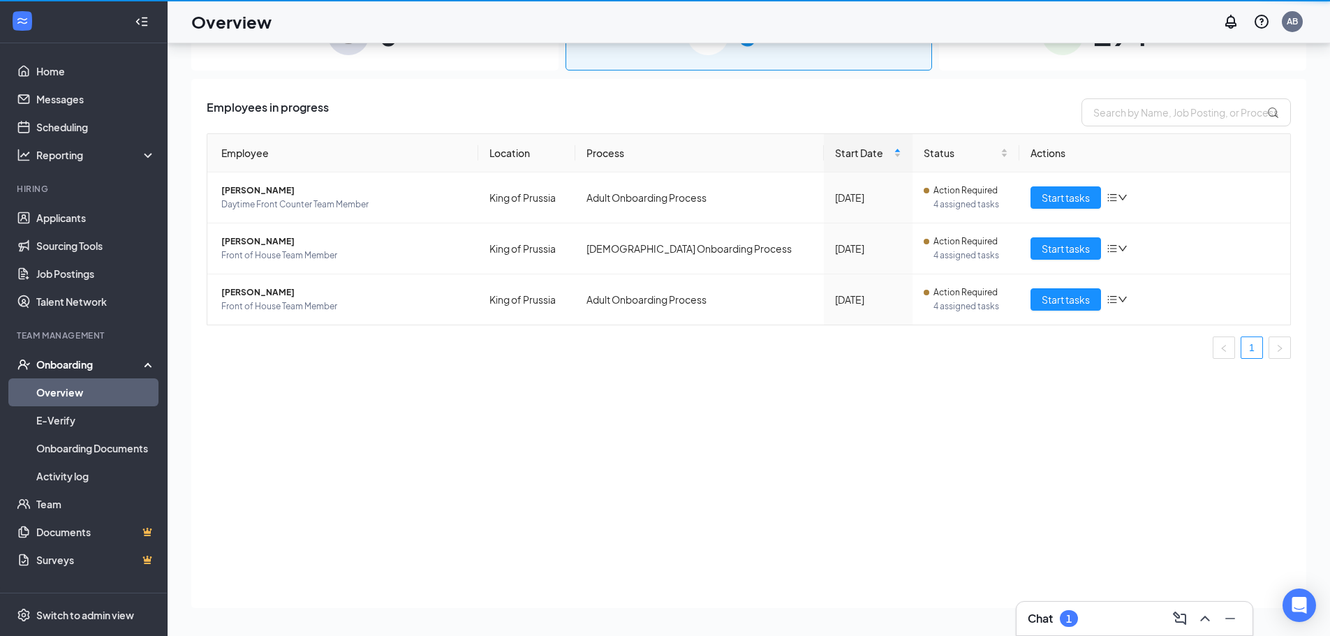
scroll to position [63, 0]
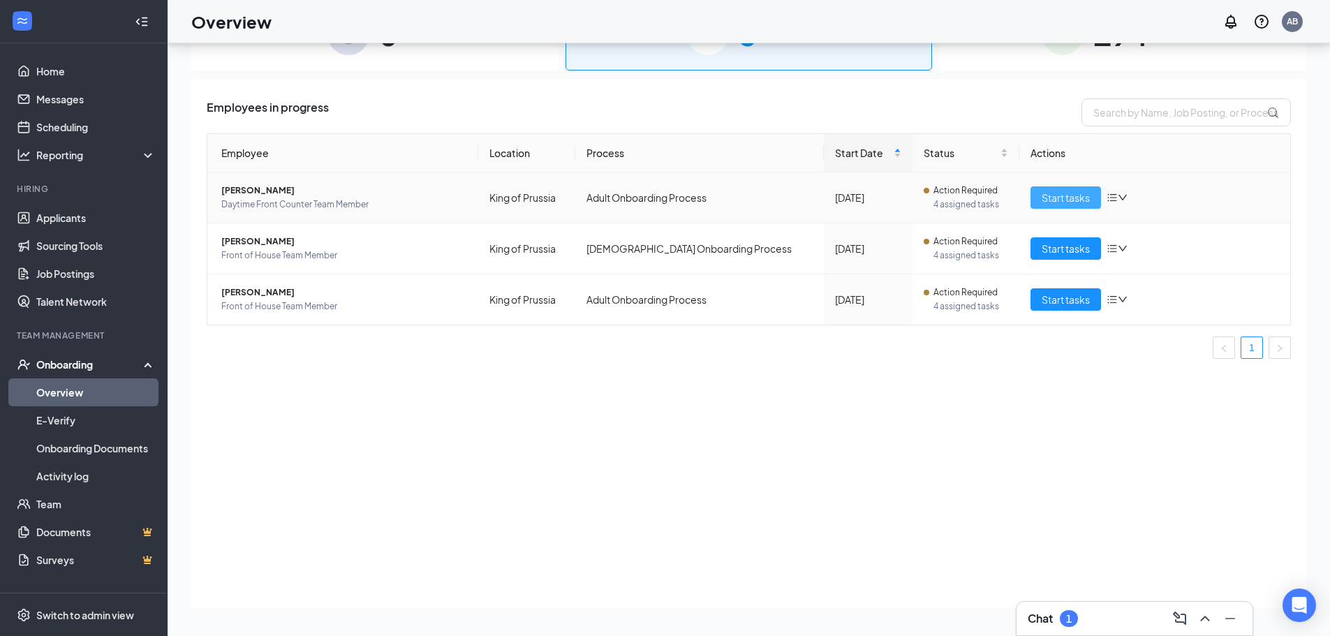
click at [1044, 202] on span "Start tasks" at bounding box center [1065, 197] width 48 height 15
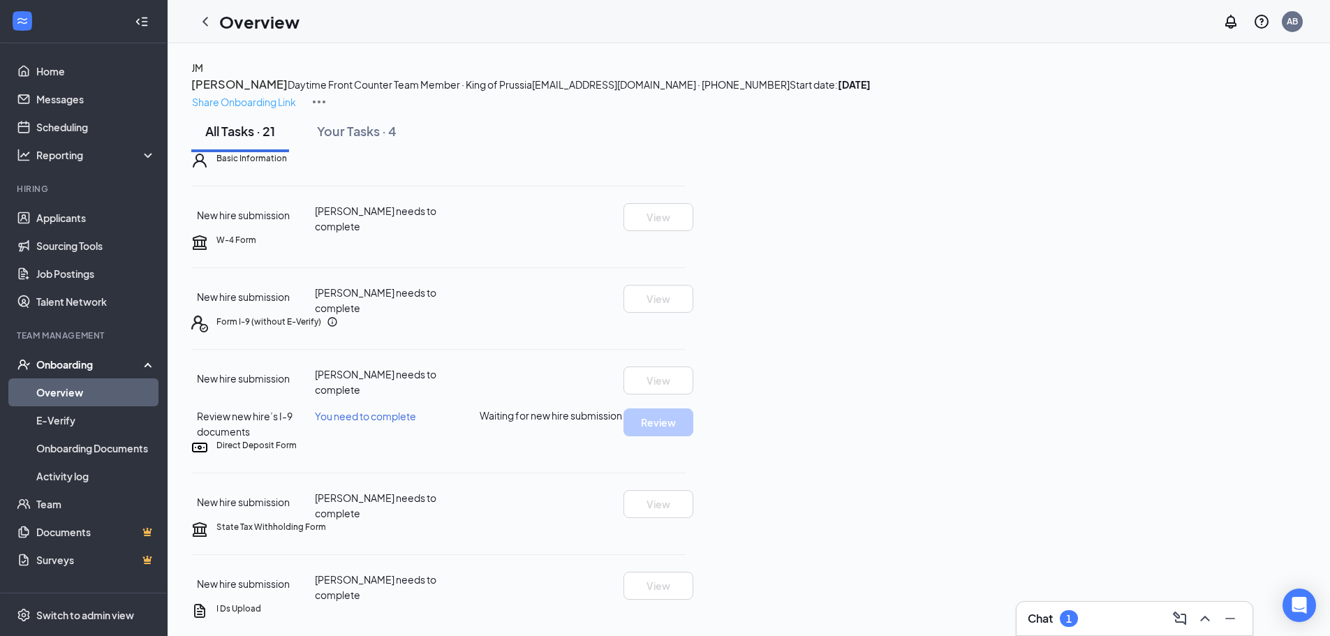
click at [296, 94] on p "Share Onboarding Link" at bounding box center [244, 101] width 104 height 15
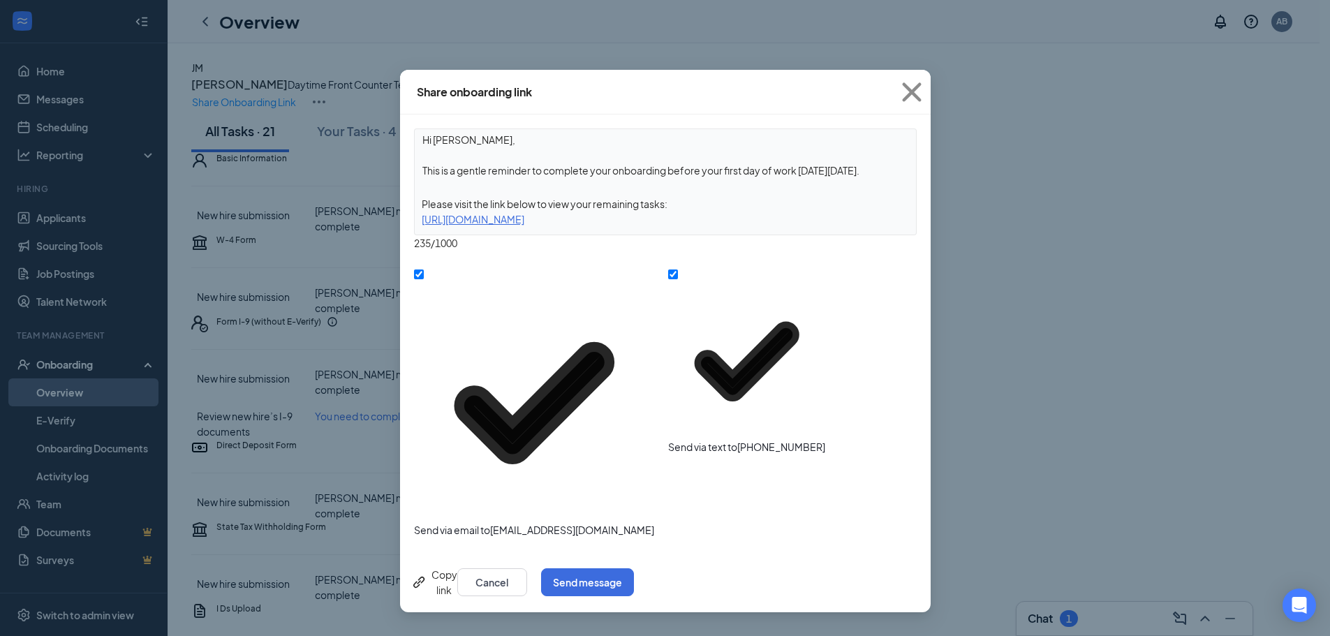
drag, startPoint x: 883, startPoint y: 173, endPoint x: 422, endPoint y: 171, distance: 461.4
click at [422, 171] on textarea "Hi [PERSON_NAME], This is a gentle reminder to complete your onboarding before …" at bounding box center [665, 155] width 501 height 52
type textarea "Hi [PERSON_NAME], This is the link to your onboarding documents."
click at [634, 568] on button "Send message" at bounding box center [587, 582] width 93 height 28
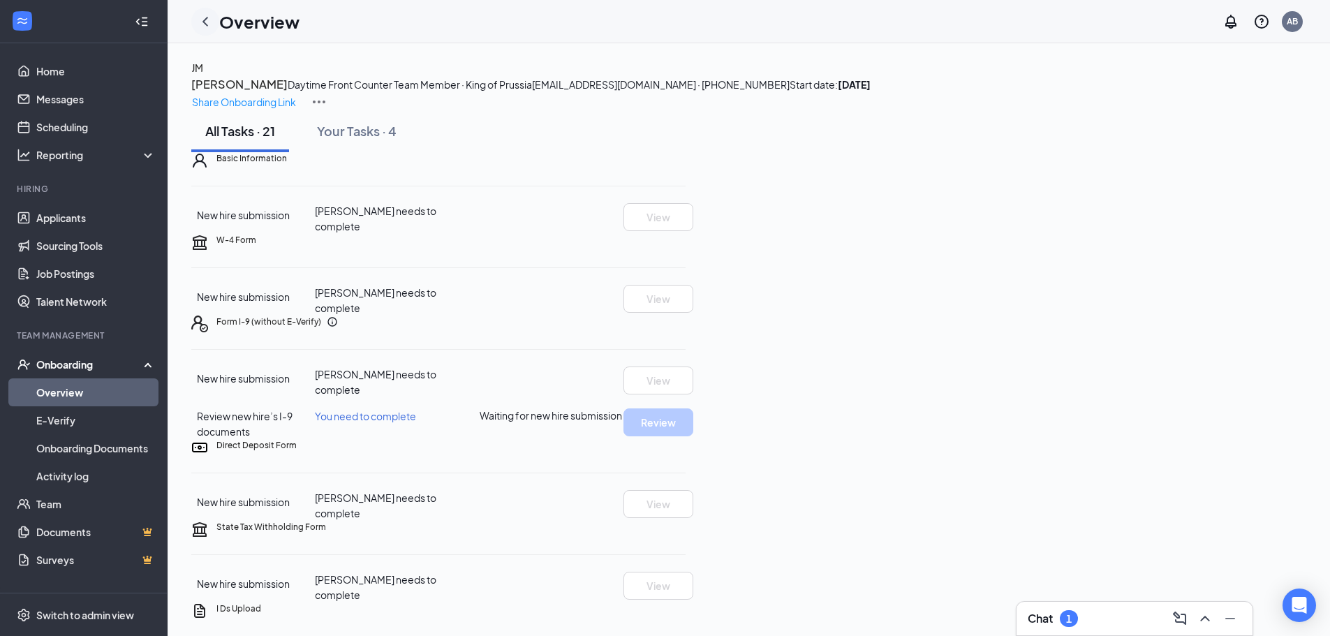
click at [206, 24] on icon "ChevronLeft" at bounding box center [205, 21] width 6 height 9
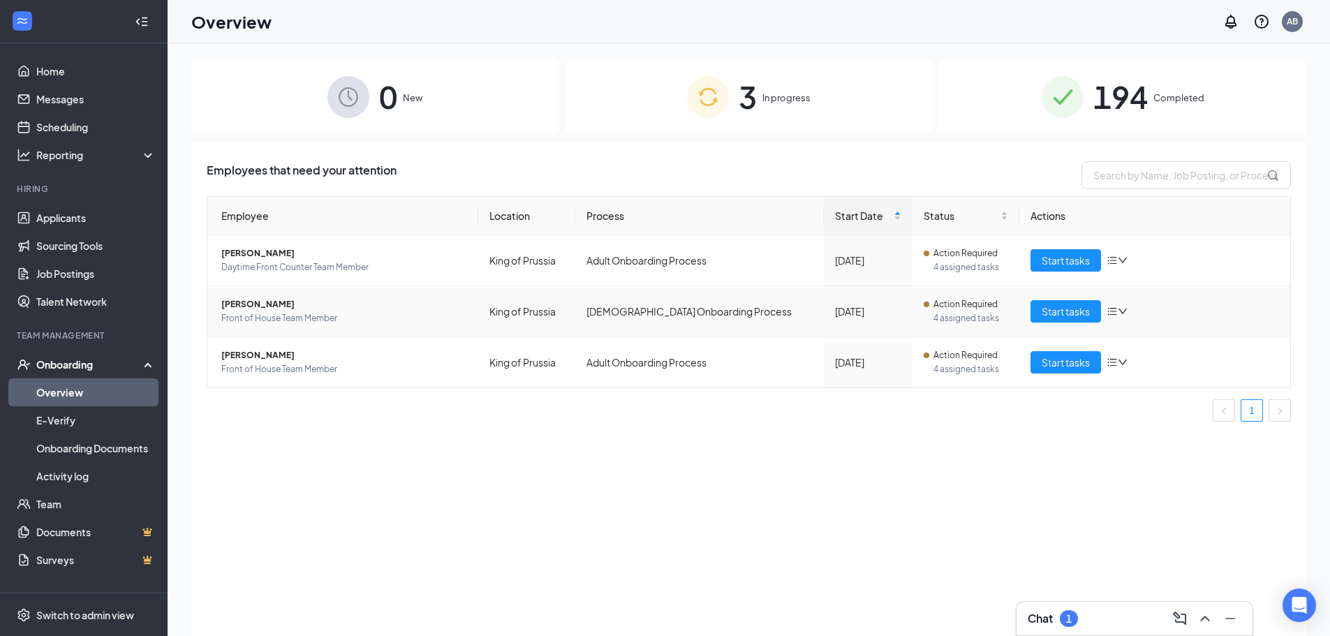
click at [256, 299] on span "[PERSON_NAME]" at bounding box center [344, 304] width 246 height 14
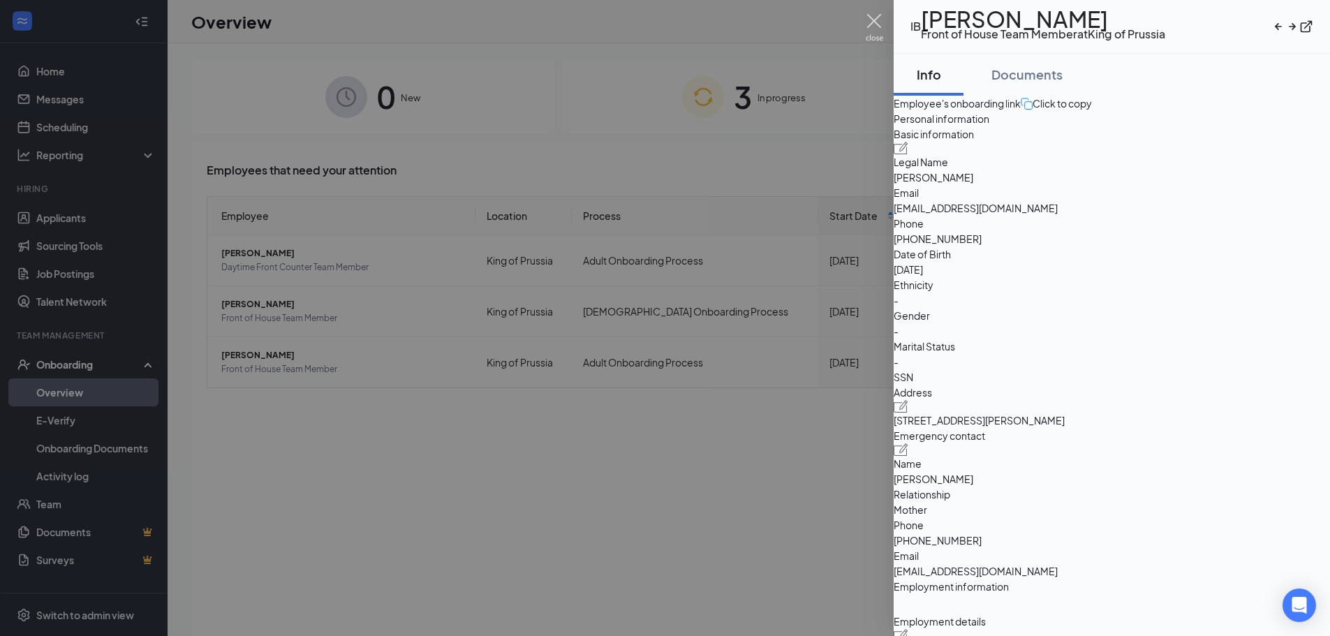
click at [870, 23] on img at bounding box center [874, 27] width 17 height 27
